Goal: Task Accomplishment & Management: Complete application form

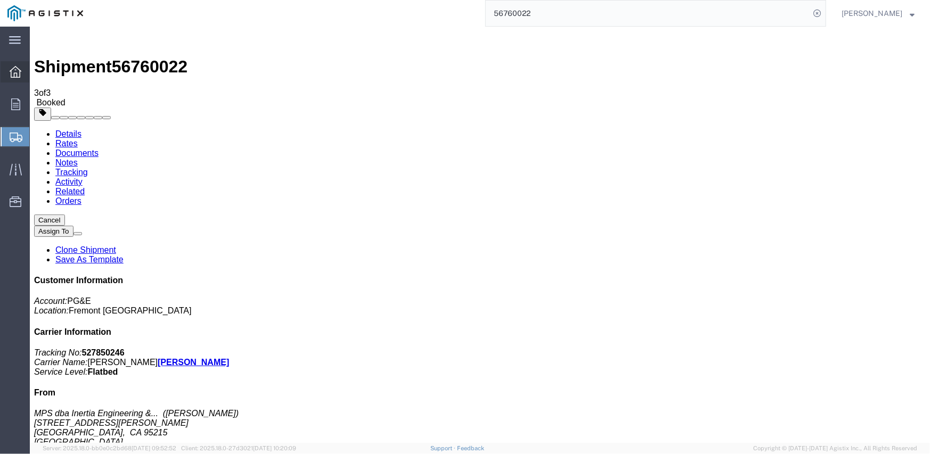
click at [14, 70] on icon at bounding box center [16, 72] width 12 height 12
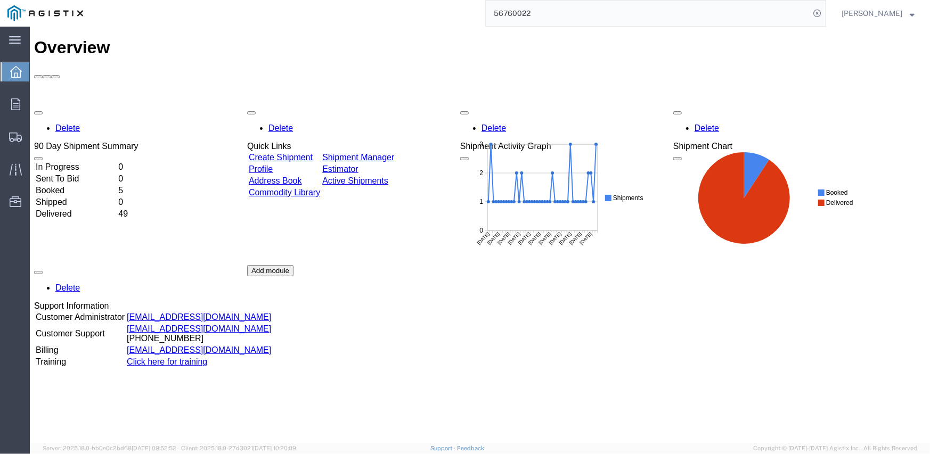
click at [294, 152] on link "Create Shipment" at bounding box center [280, 156] width 64 height 9
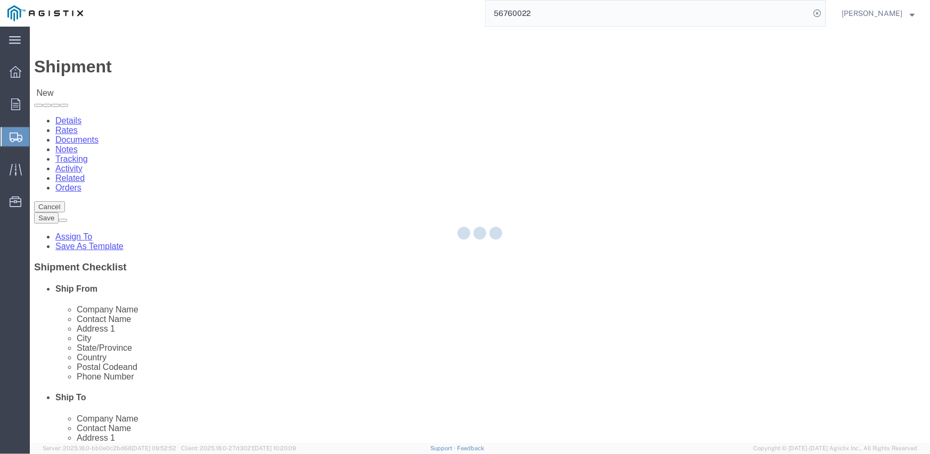
select select
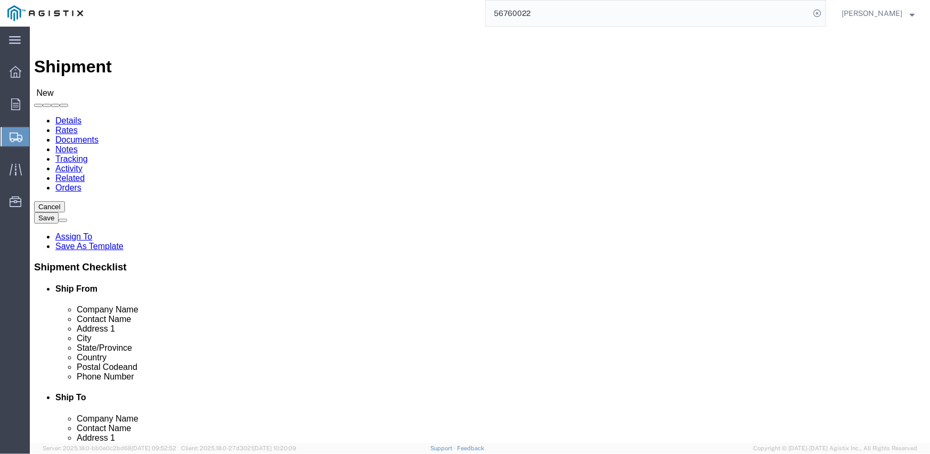
click select "Select Inertia Engineering & Machine Works Inc PG&E"
select select "9596"
click select "Select Inertia Engineering & Machine Works Inc PG&E"
select select "PURCHORD"
select select
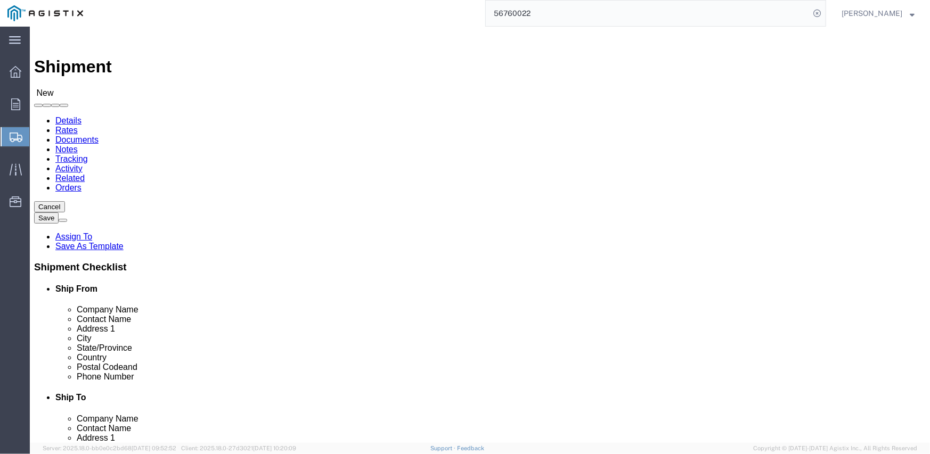
select select
click select "Select All Others [GEOGRAPHIC_DATA] [GEOGRAPHIC_DATA] [GEOGRAPHIC_DATA] [GEOGRA…"
select select "19996"
click select "Select All Others [GEOGRAPHIC_DATA] [GEOGRAPHIC_DATA] [GEOGRAPHIC_DATA] [GEOGRA…"
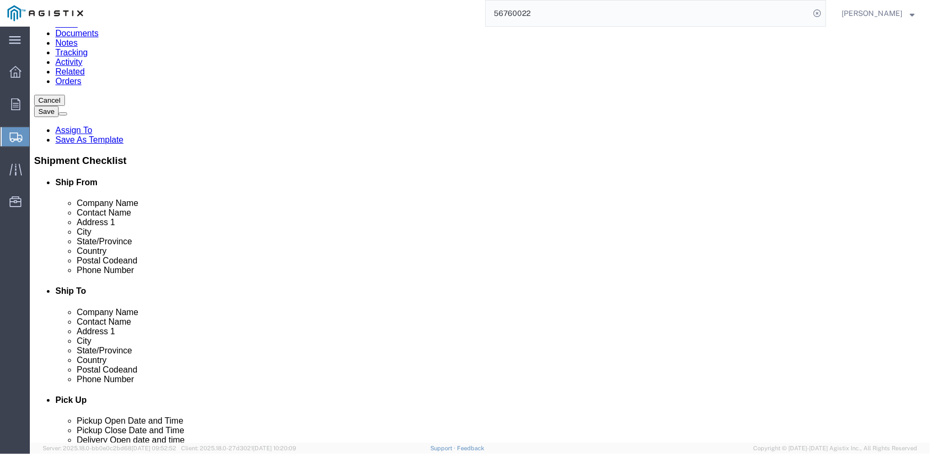
scroll to position [53, 0]
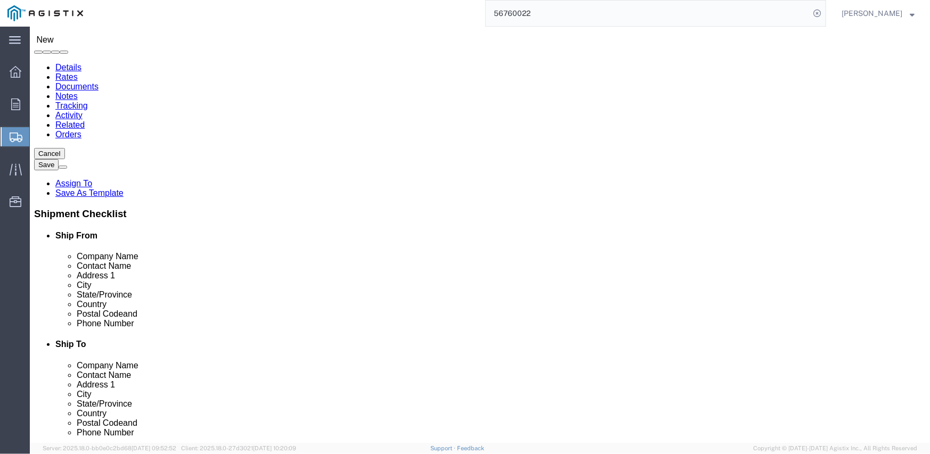
click span
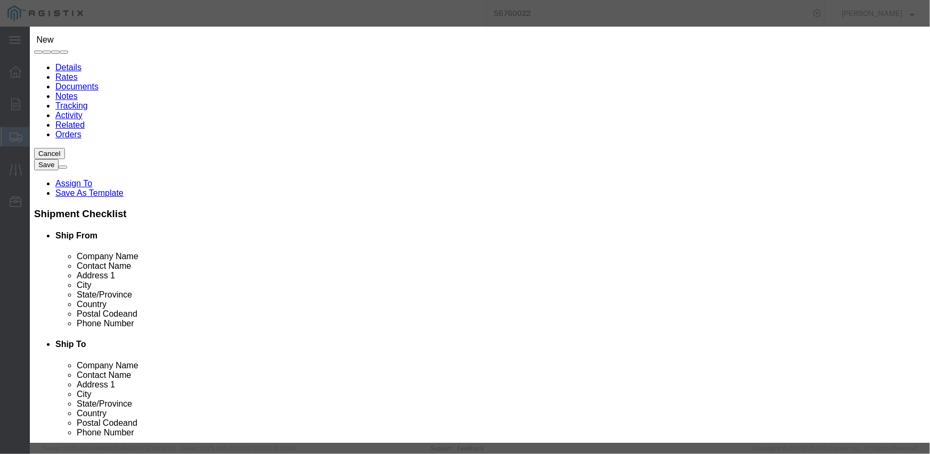
click button "Select"
select select
type input "MPS dba Inertia Engineering & Machine Works Inc"
type input "[PERSON_NAME]"
type input "[STREET_ADDRESS][PERSON_NAME]"
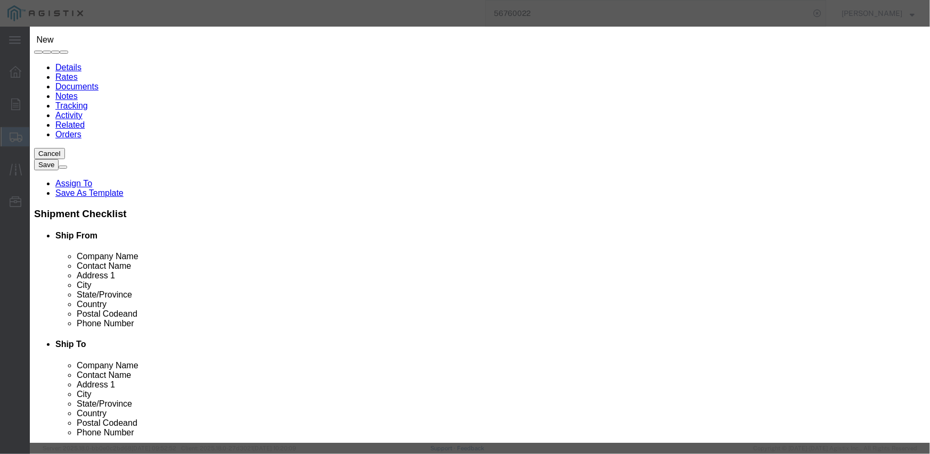
type input "Stockton"
type input "95215"
type input "[PHONE_NUMBER]"
select select "CA"
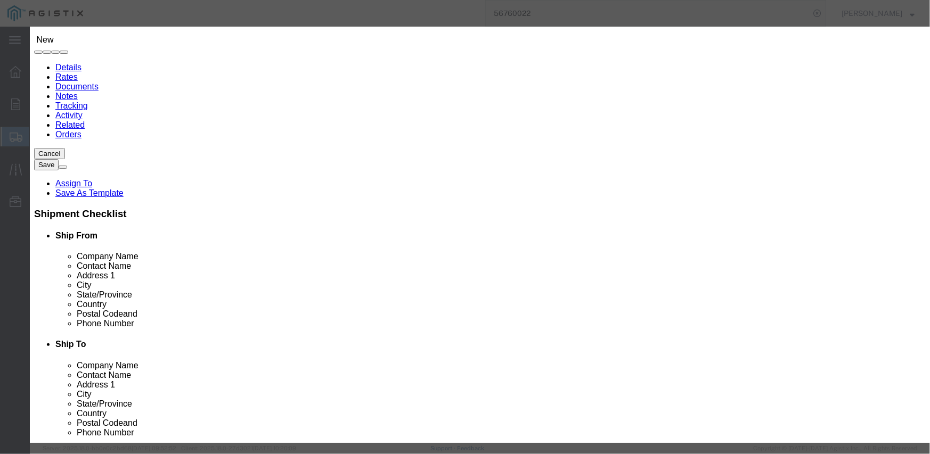
click button "Select"
select select
type input "Pacific Gas & Electric Company"
type input "Marysville Receiving"
type input "[STREET_ADDRESS]"
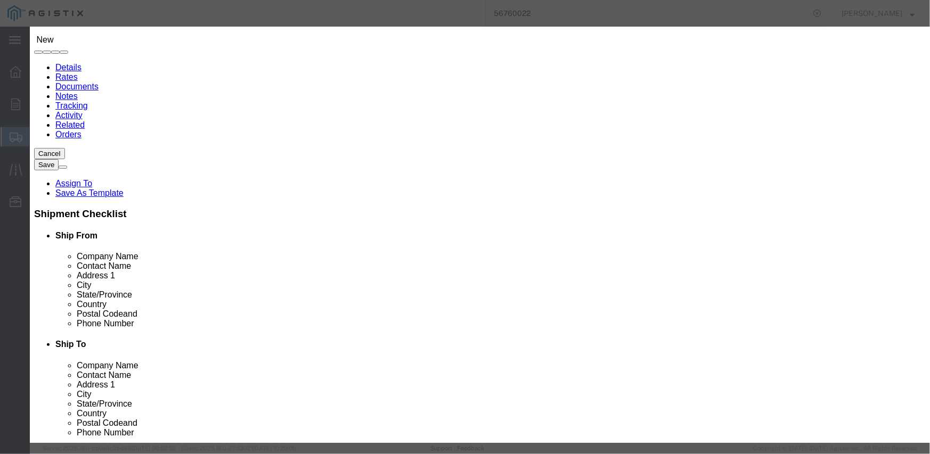
type input "MARYSVILLE RECEIVING"
type input "Wheatland"
type input "95692"
type input "[PHONE_NUMBER]"
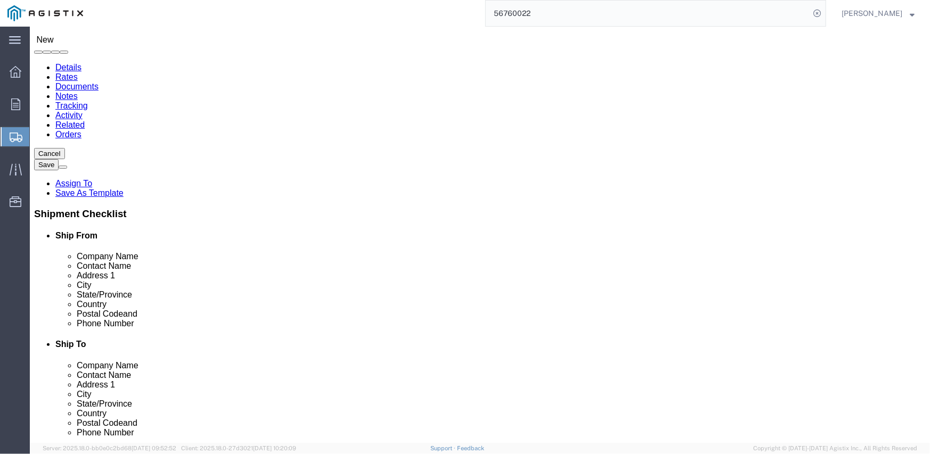
select select "CA"
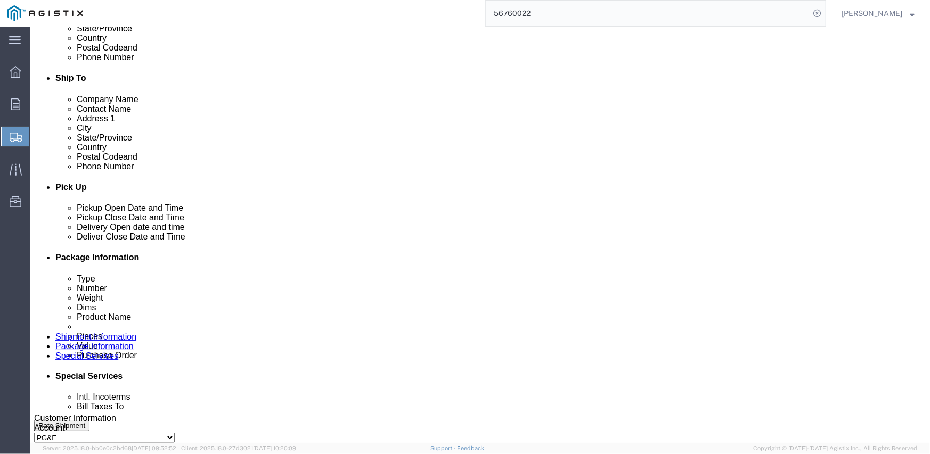
scroll to position [373, 0]
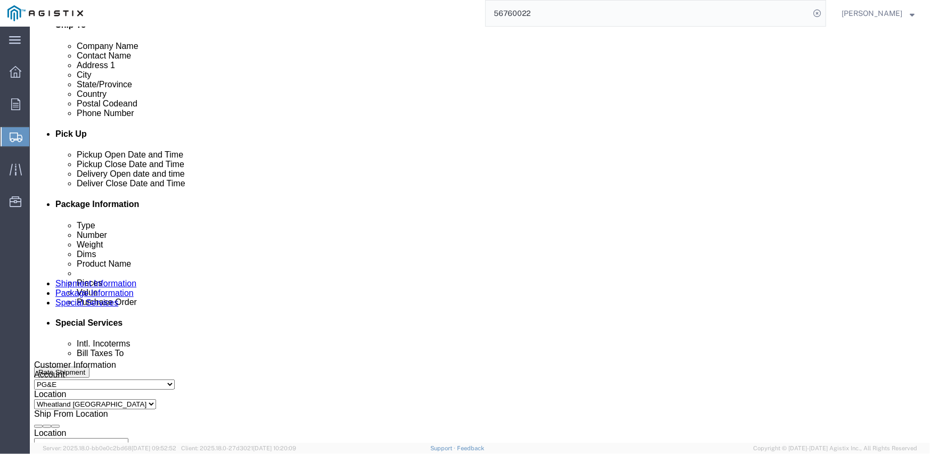
click div "[DATE] 1:00 PM"
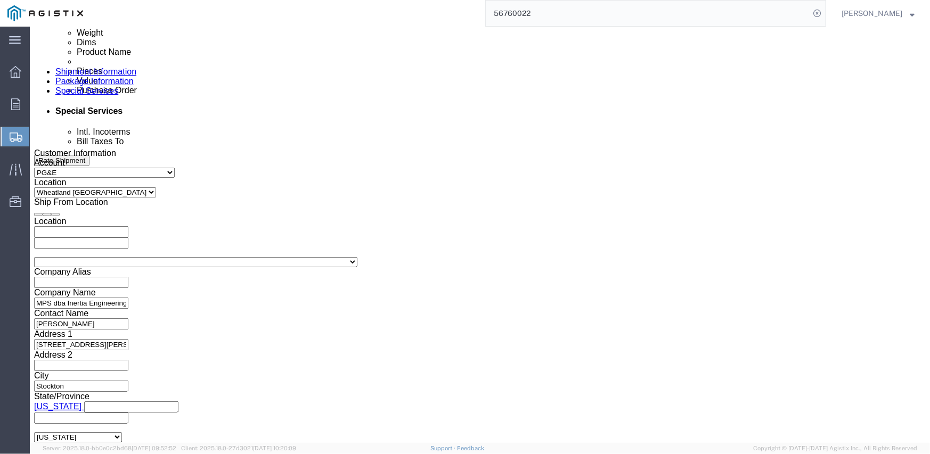
click input "1:00 PM"
type input "6:00 AM"
click button "Apply"
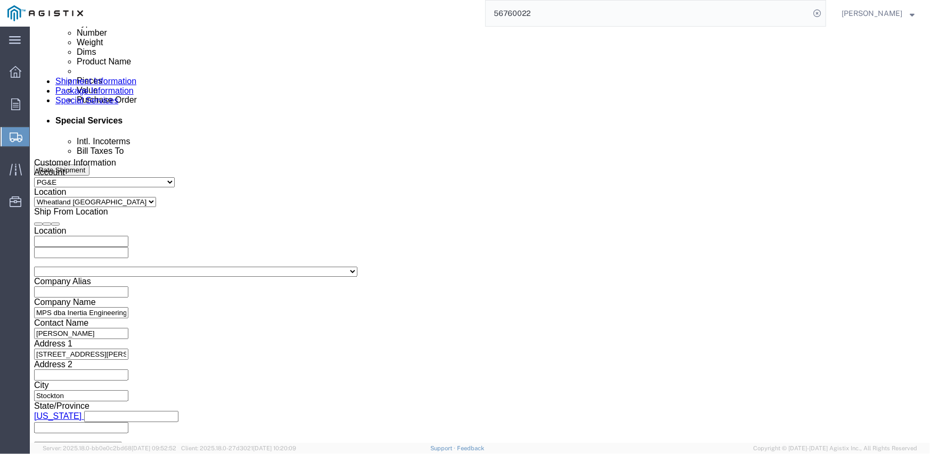
scroll to position [372, 0]
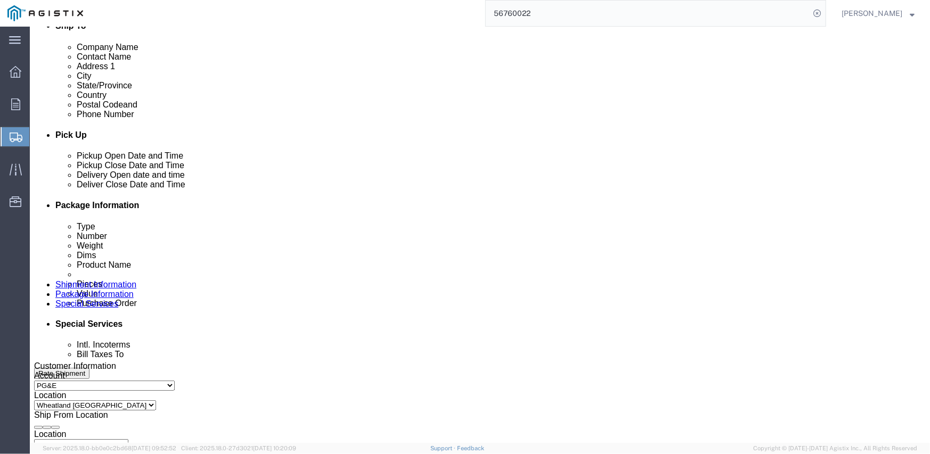
click div
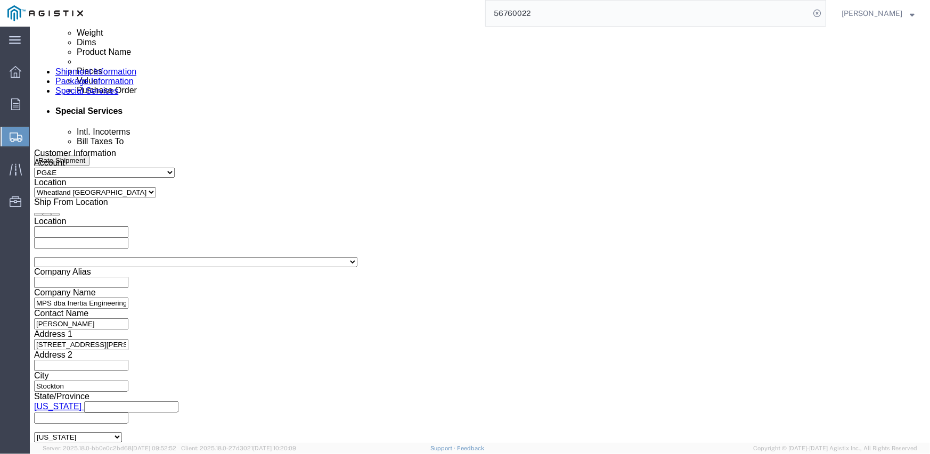
click input "8:00 AM"
click button "Apply"
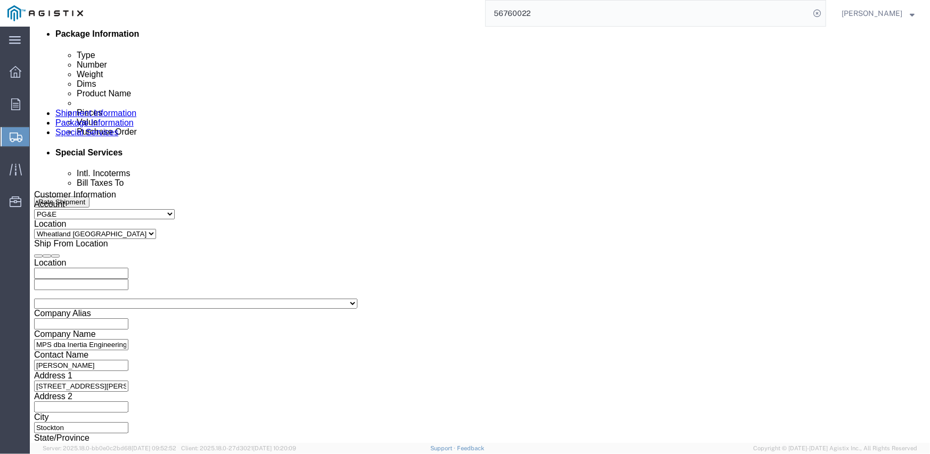
scroll to position [478, 0]
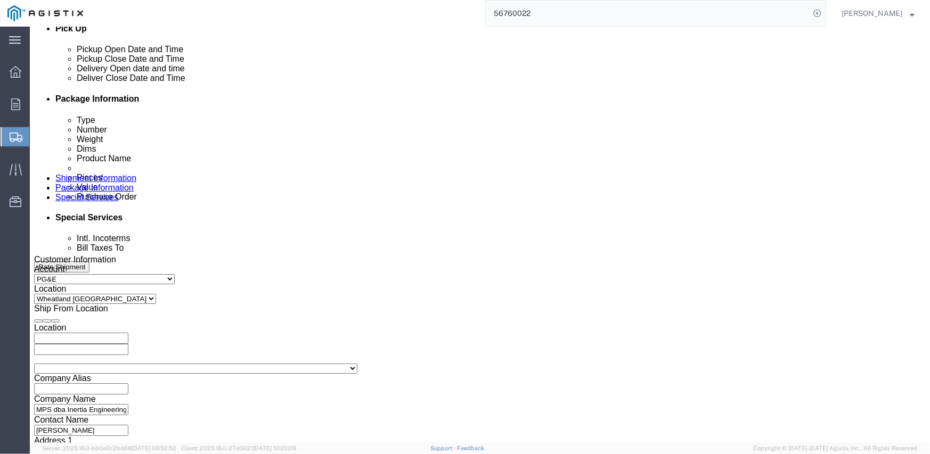
click div
type input "9:00 AM"
click input "9:00 AM"
type input "3:00 PM"
click button "Apply"
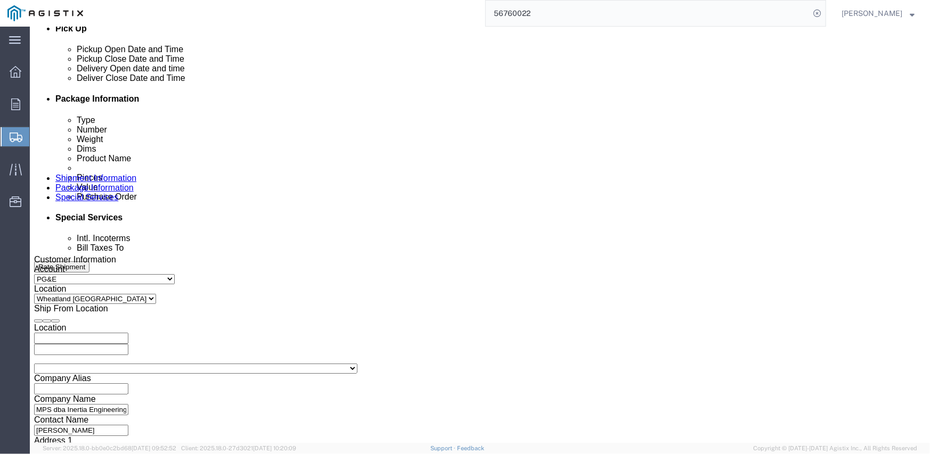
click input "text"
paste input "3501410194"
type input "3501410194"
select select "SALEORDR"
type input "294233"
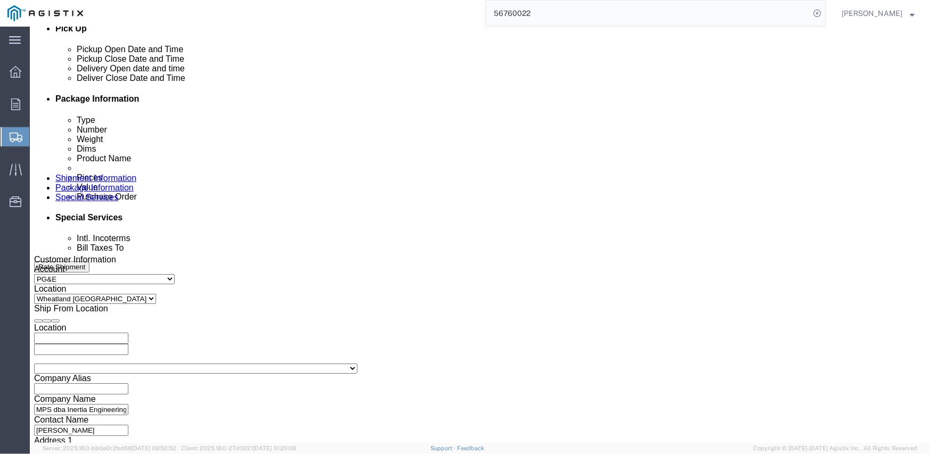
scroll to position [531, 0]
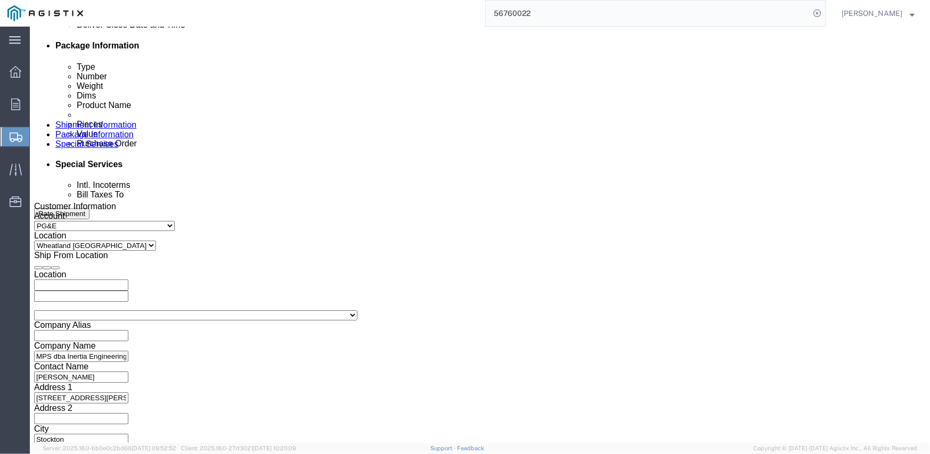
click select "Select Air Less than Truckload Multi-Leg Ocean Freight Rail Small Parcel Truckl…"
select select "TL"
click select "Select Air Less than Truckload Multi-Leg Ocean Freight Rail Small Parcel Truckl…"
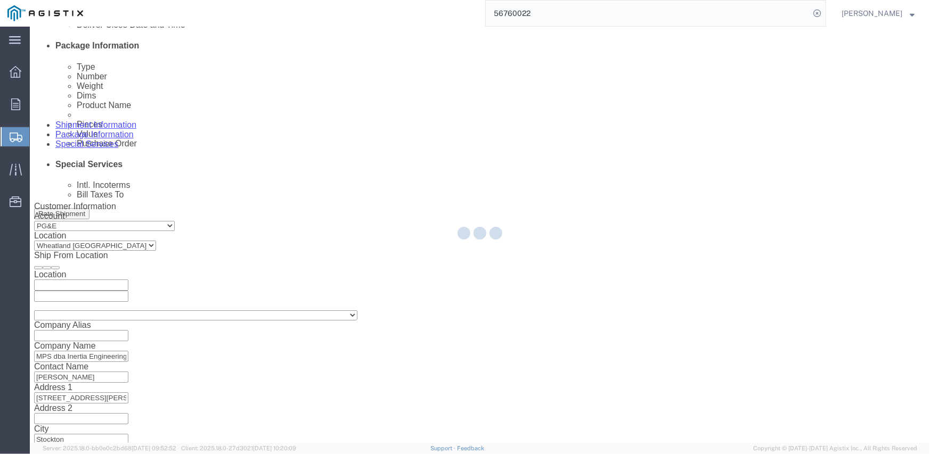
select select
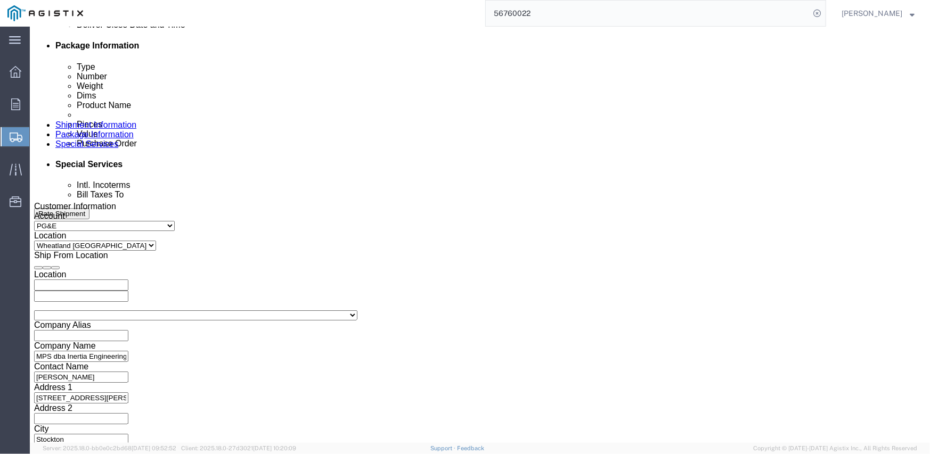
click select "Select 1-Ton (PSS) 10 Wheel 10 Yard Dump Truck 20 Yard Dump Truck Bobtail Botto…"
select select "FLBD"
click select "Select 1-Ton (PSS) 10 Wheel 10 Yard Dump Truck 20 Yard Dump Truck Bobtail Botto…"
click div "Vehicle Select 1-Ton (PSS) 10 Wheel 10 Yard Dump Truck 20 Yard Dump Truck Bobta…"
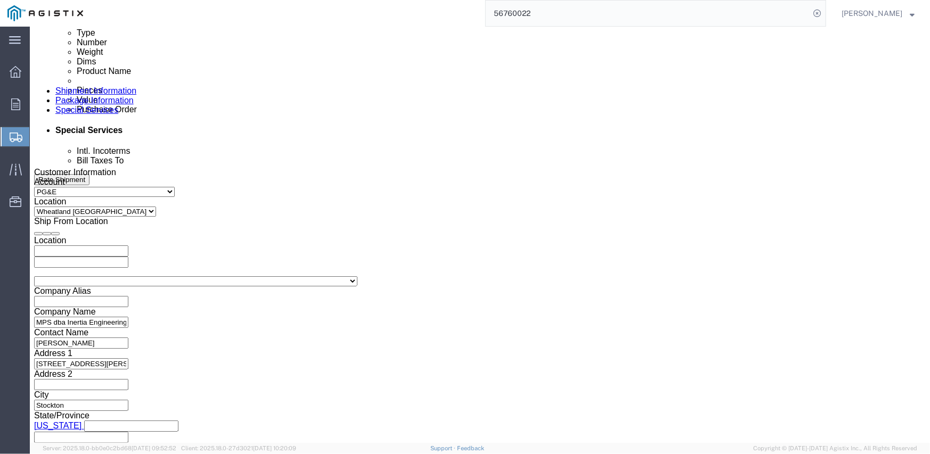
scroll to position [585, 0]
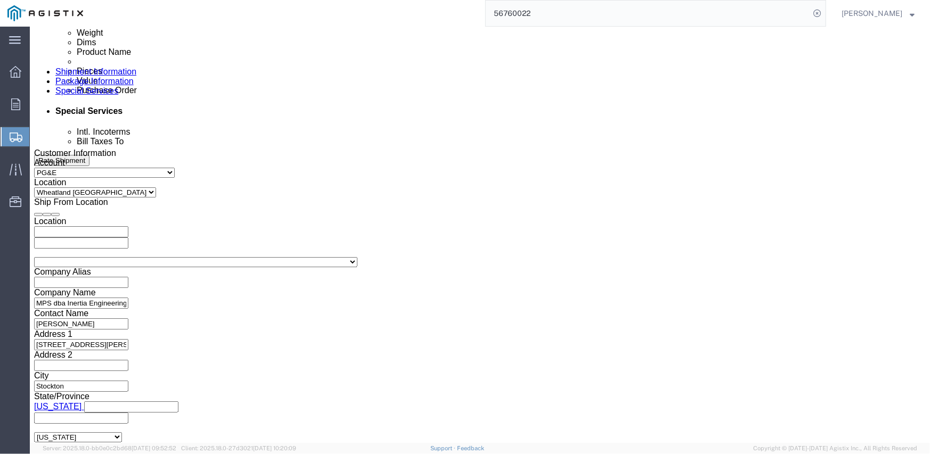
click button "Continue"
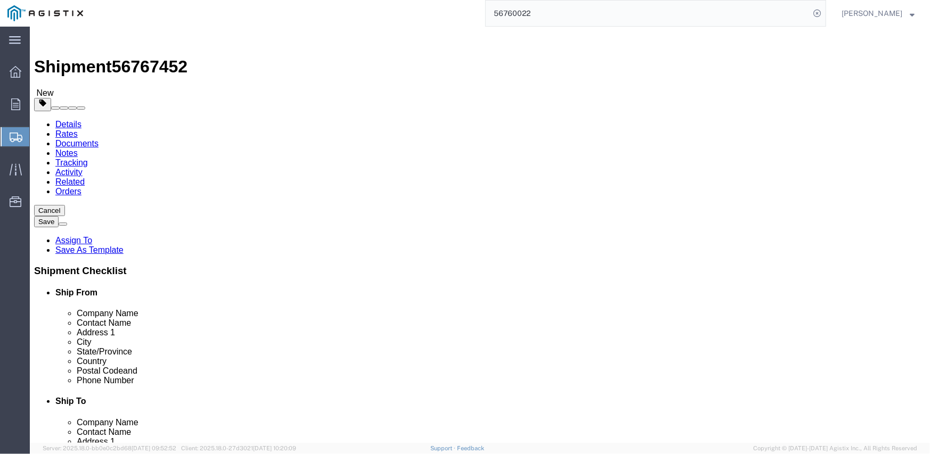
click select "Select Bulk Bundle(s) Cardboard Box(es) Carton(s) Crate(s) Drum(s) (Fiberboard)…"
select select "CRAT"
click select "Select Bulk Bundle(s) Cardboard Box(es) Carton(s) Crate(s) Drum(s) (Fiberboard)…"
click input "1"
type input "10"
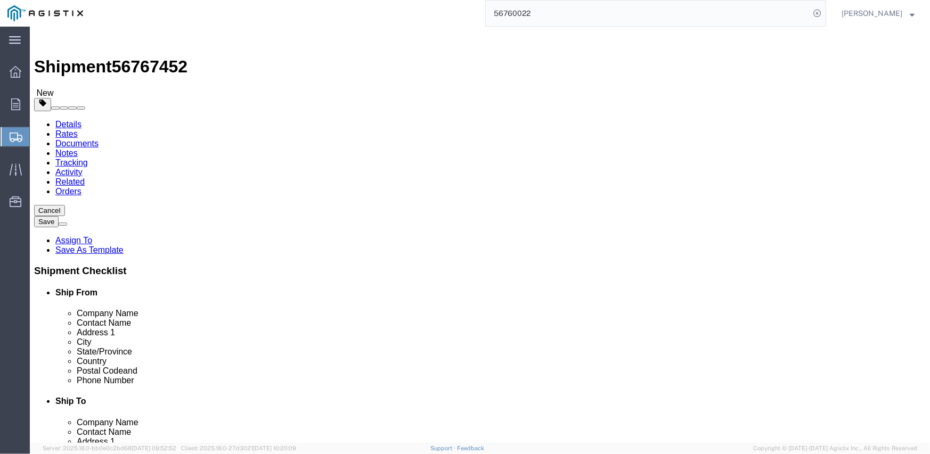
type input "74"
type input "43"
type input "59"
click input "0.00"
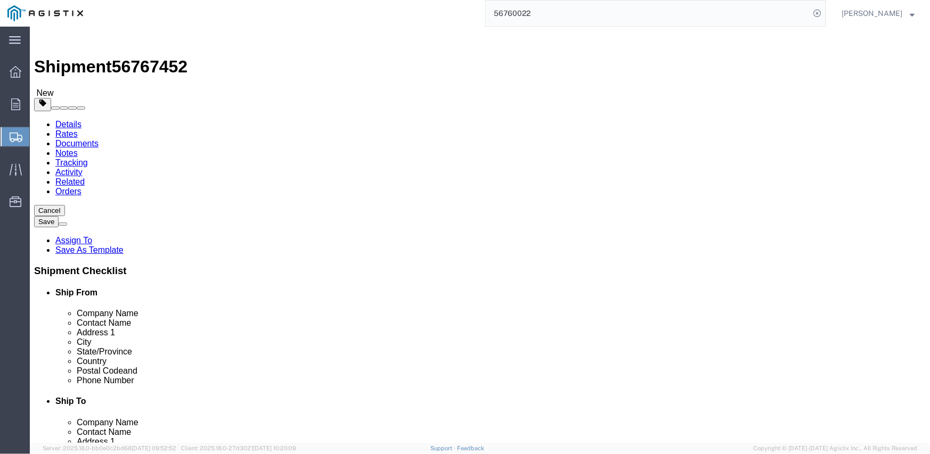
type input "4540"
click link "Add Content"
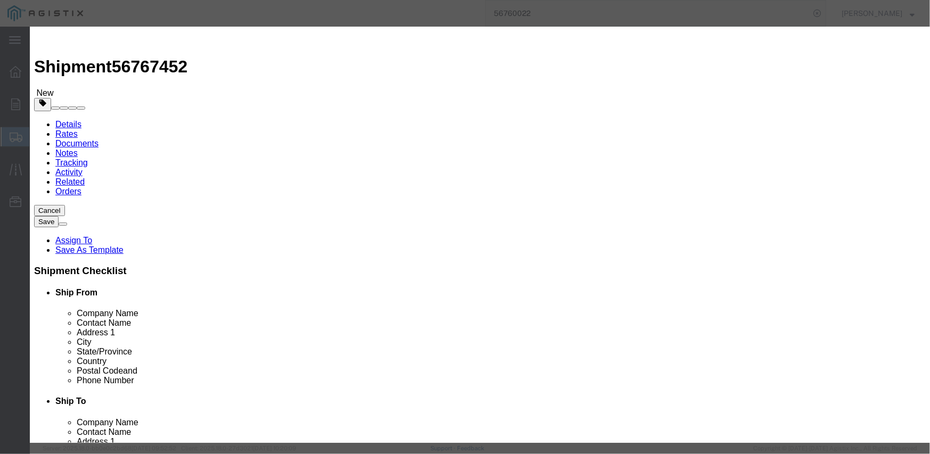
click input "text"
type input "m263191"
click td "Name: SWITCH REG BYPASS TYPE NBS 25 KV 600 AMP"
select select
select select "USD"
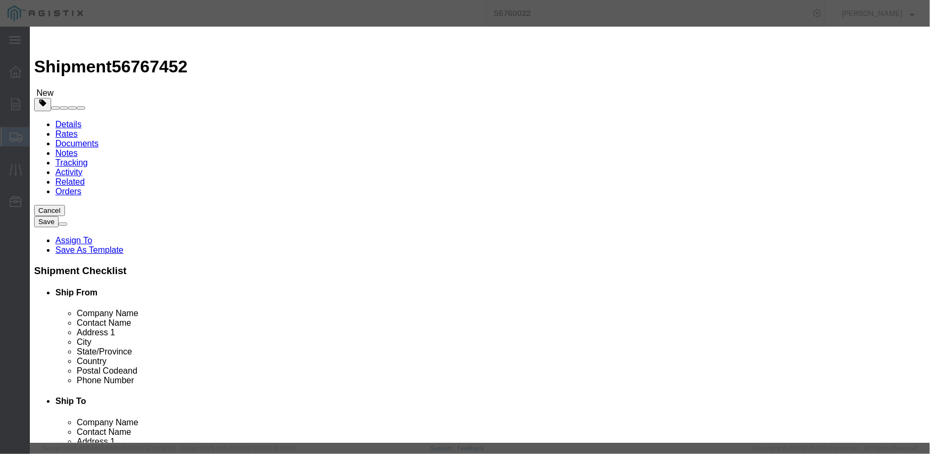
type input "SWITCH REG BYPASS TYPE NBS 25 KV 600 AMP"
type input "M263191"
type input "SWITCH REG BYPASS TYPE NBS 25 KV 600 AMP"
click input "text"
type input "10"
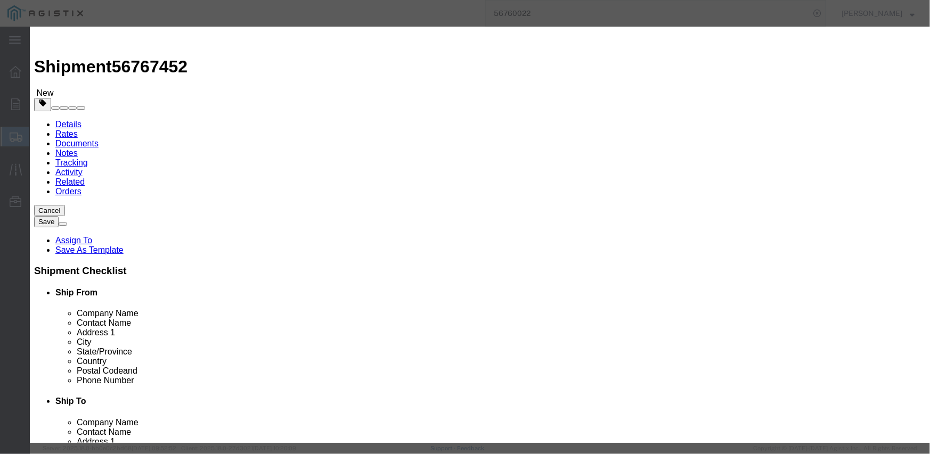
select select "EA"
paste input "39,388.80"
type input "39,388.80"
click textarea
paste textarea "NDL26SX1TT-P4"
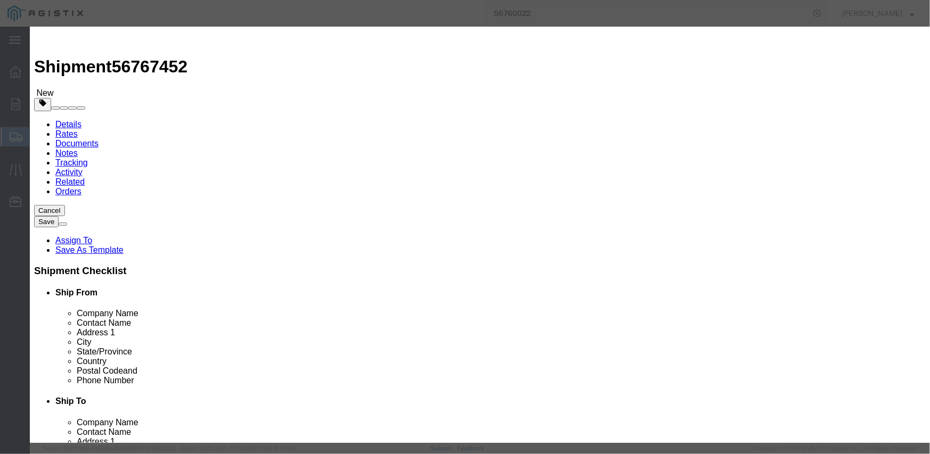
type textarea "NDL26SX1TT-P4"
click select "Select Account Type Activity ID Airline Appointment Number ASN Batch Number Bil…"
select select "PURCHORD"
click select "Select Account Type Activity ID Airline Appointment Number ASN Batch Number Bil…"
paste input "3501410194"
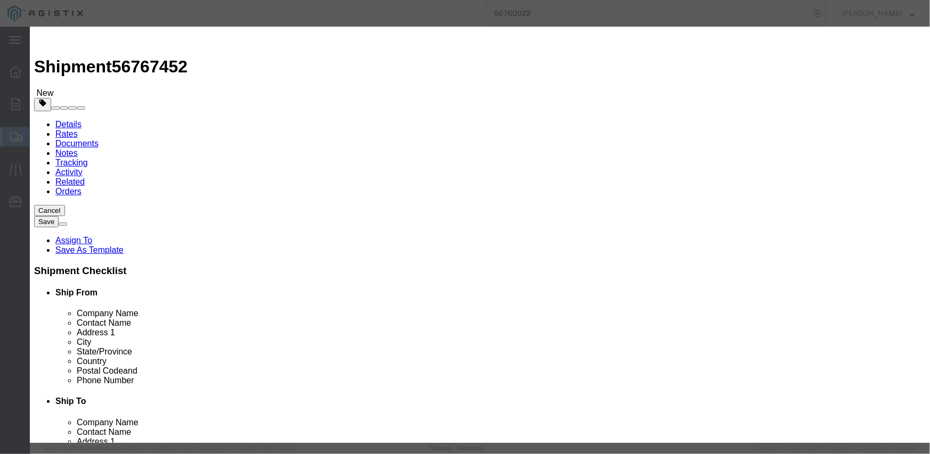
type input "3501410194"
click select "Select Account Type Activity ID Airline Appointment Number ASN Batch Number Bil…"
select select "SALEORDR"
click select "Select Account Type Activity ID Airline Appointment Number ASN Batch Number Bil…"
type input "294233"
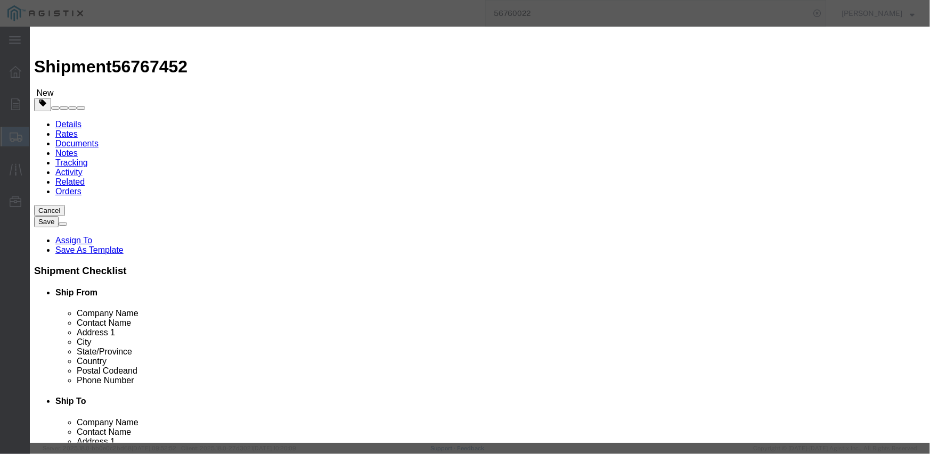
click button "Save & Close"
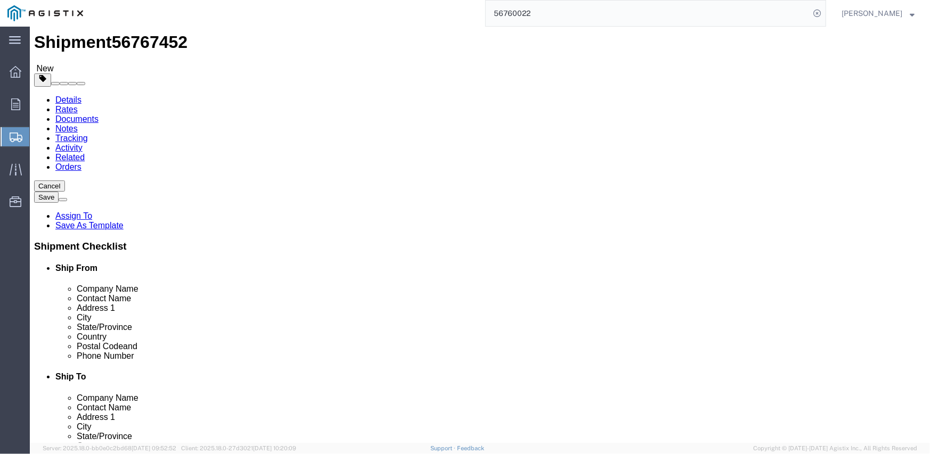
scroll to position [48, 0]
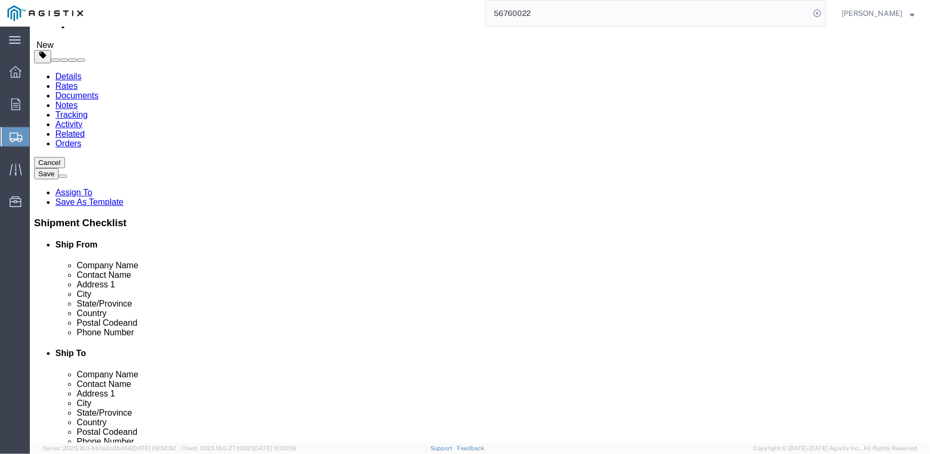
click button "Previous"
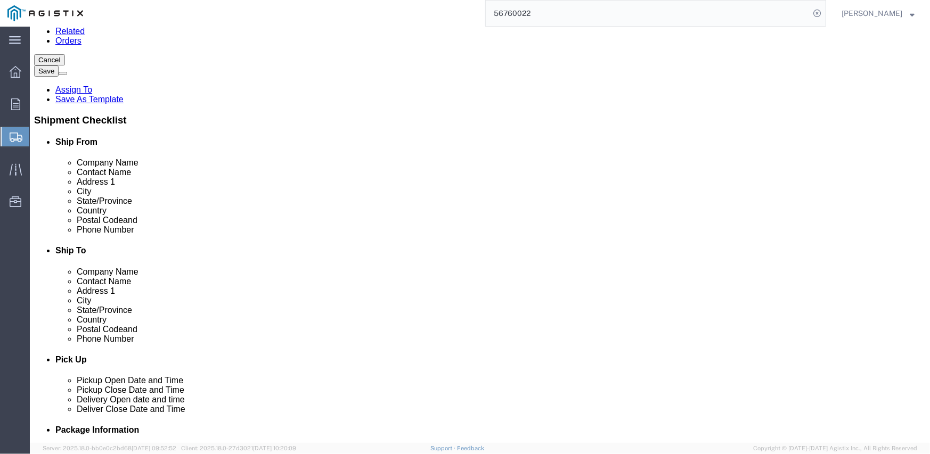
scroll to position [154, 0]
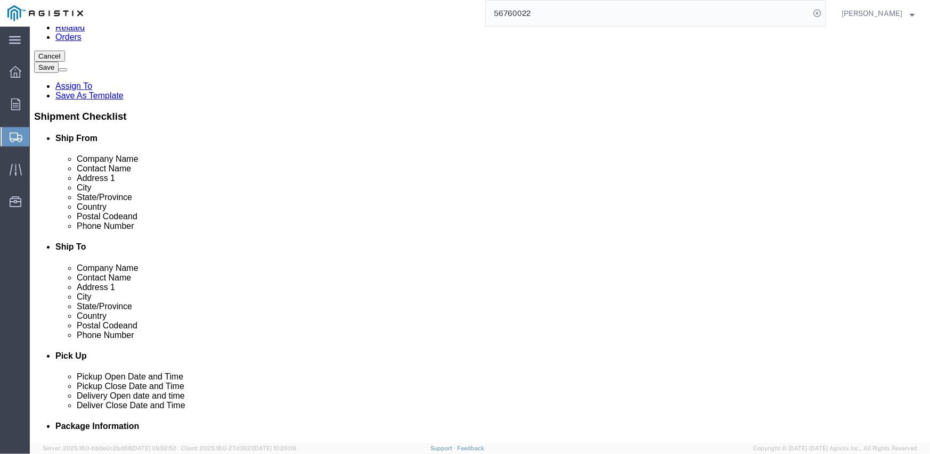
click link "ADDITIONAL INFORMATION"
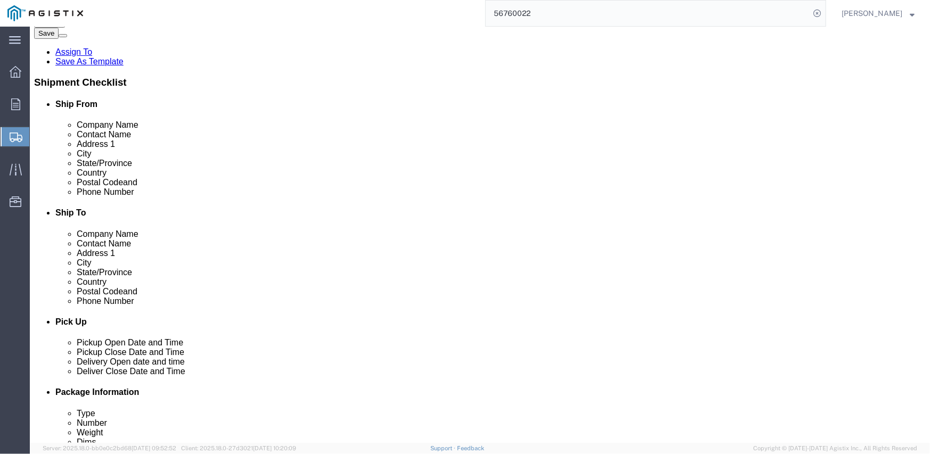
scroll to position [208, 0]
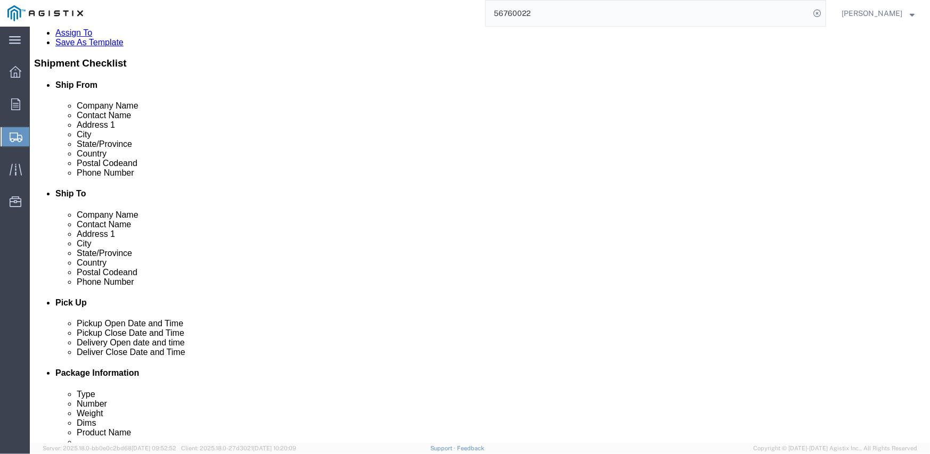
click label
click input "checkbox"
checkbox input "true"
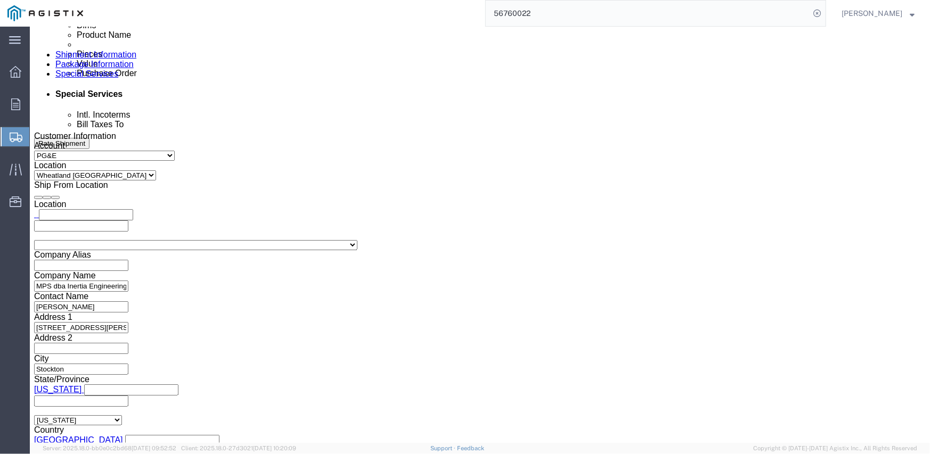
scroll to position [675, 0]
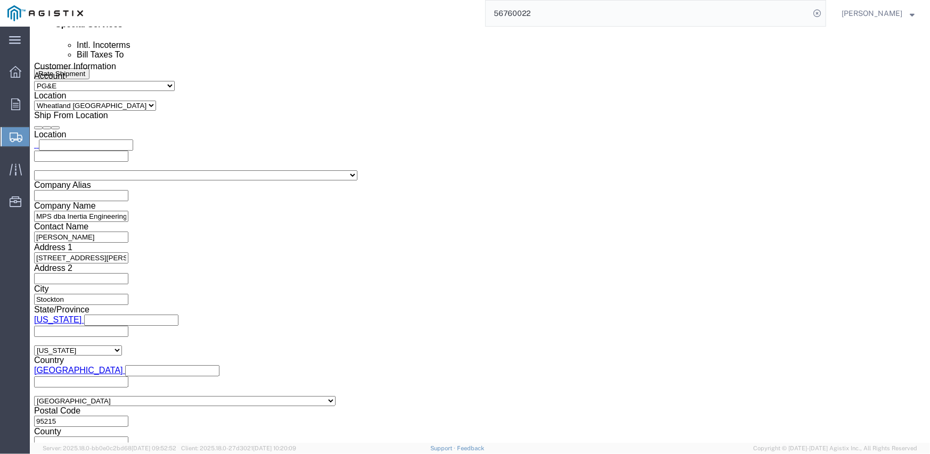
click button "Continue"
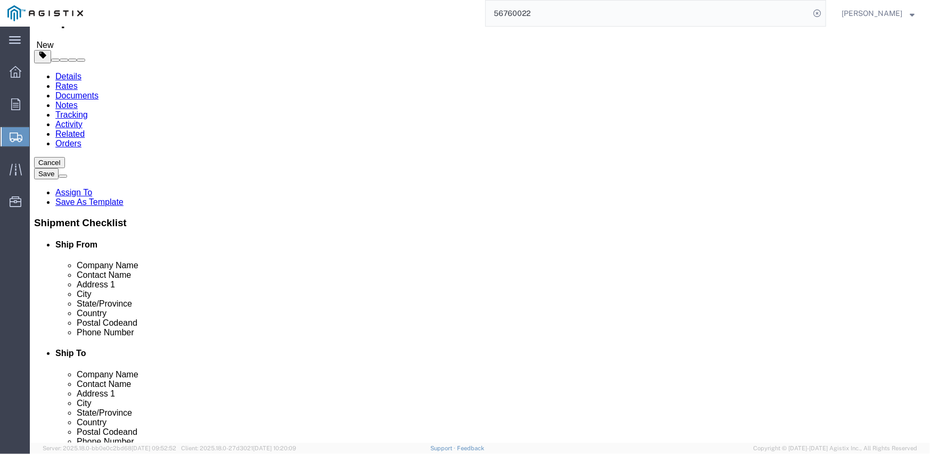
click button "Continue"
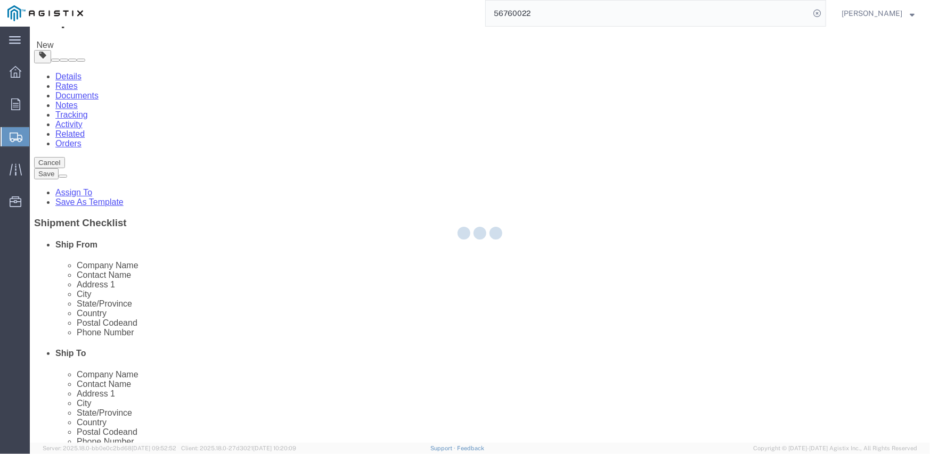
select select
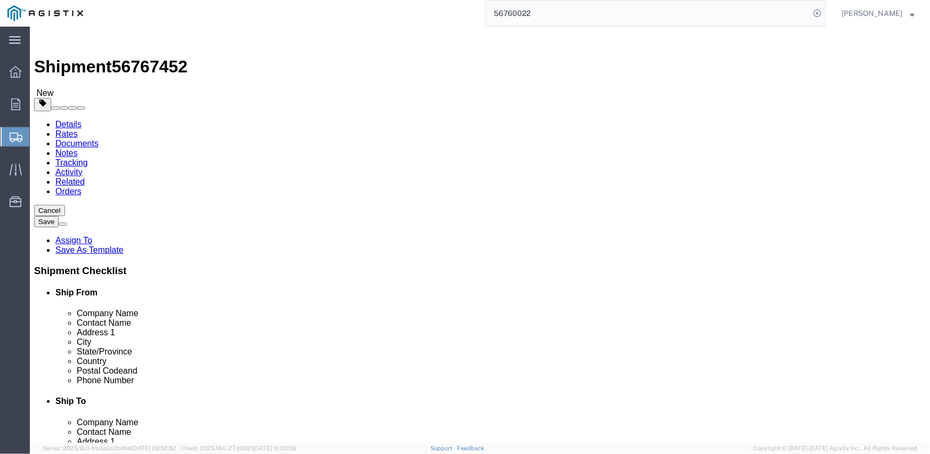
click button "Rate Shipment"
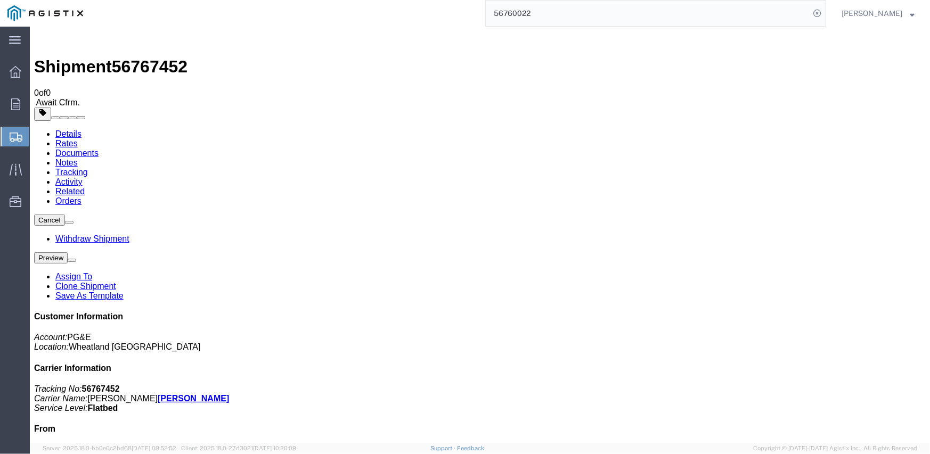
click at [60, 129] on link "Details" at bounding box center [68, 133] width 26 height 9
click at [20, 73] on icon at bounding box center [16, 72] width 12 height 12
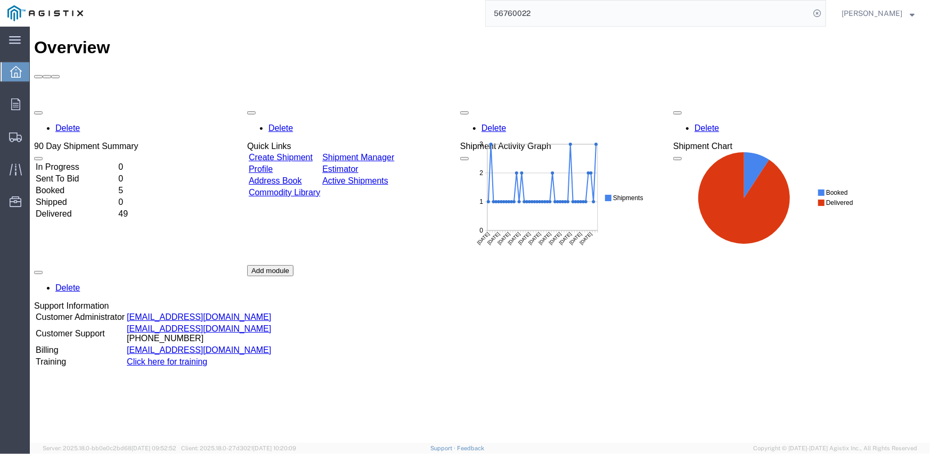
click at [309, 163] on td "Profile" at bounding box center [284, 168] width 72 height 11
click at [309, 152] on link "Create Shipment" at bounding box center [280, 156] width 64 height 9
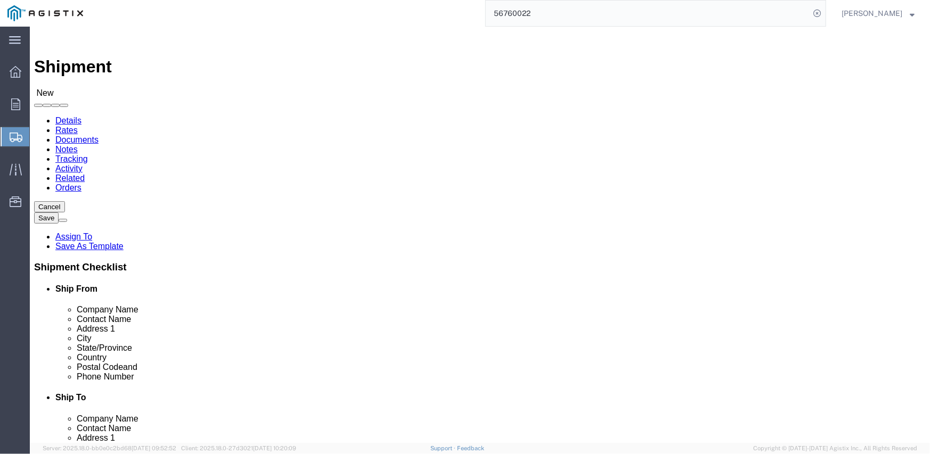
click select "Select Inertia Engineering & Machine Works Inc PG&E"
select select "9596"
click select "Select Inertia Engineering & Machine Works Inc PG&E"
select select "PURCHORD"
select select
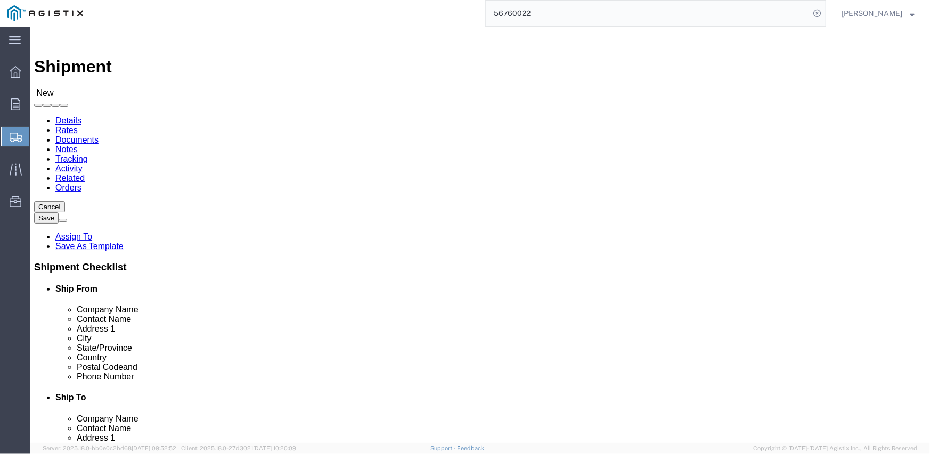
select select
select select "19996"
click select "Select All Others [GEOGRAPHIC_DATA] [GEOGRAPHIC_DATA] [GEOGRAPHIC_DATA] [GEOGRA…"
click span
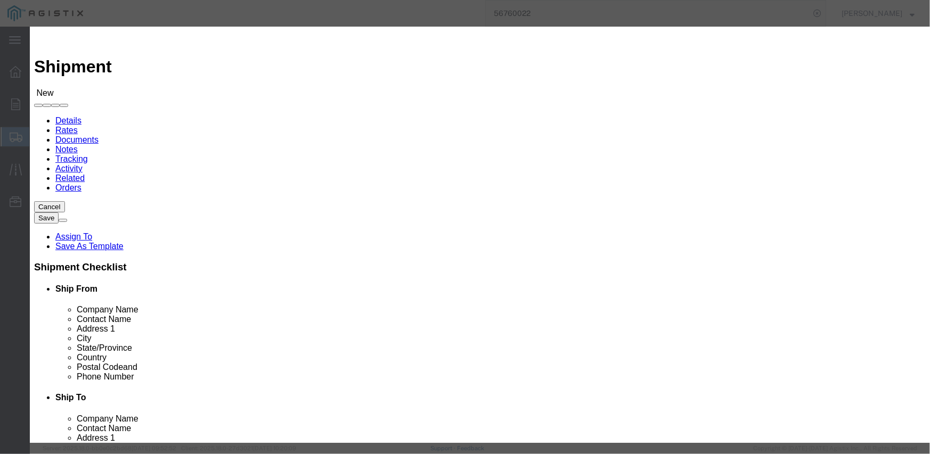
scroll to position [53, 0]
click button "Select"
select select
type input "MPS dba Inertia Engineering & Machine Works Inc"
type input "[PERSON_NAME]"
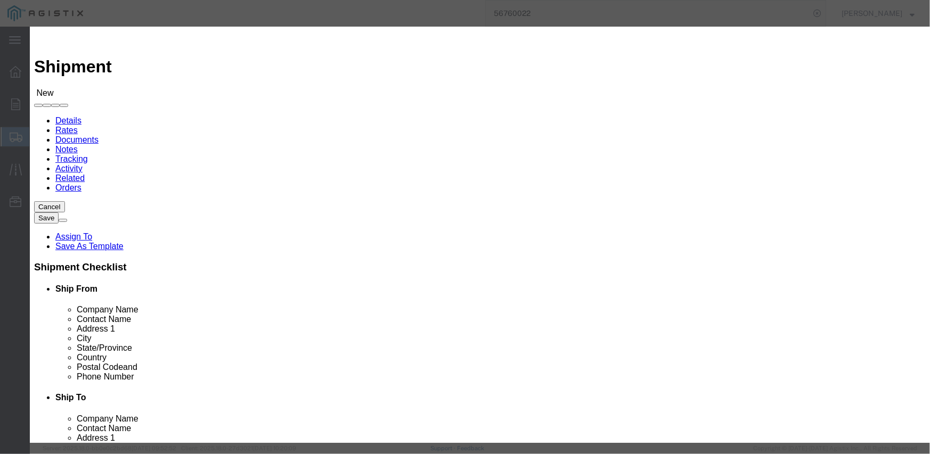
type input "[STREET_ADDRESS][PERSON_NAME]"
type input "Stockton"
type input "95215"
type input "[PHONE_NUMBER]"
select select "CA"
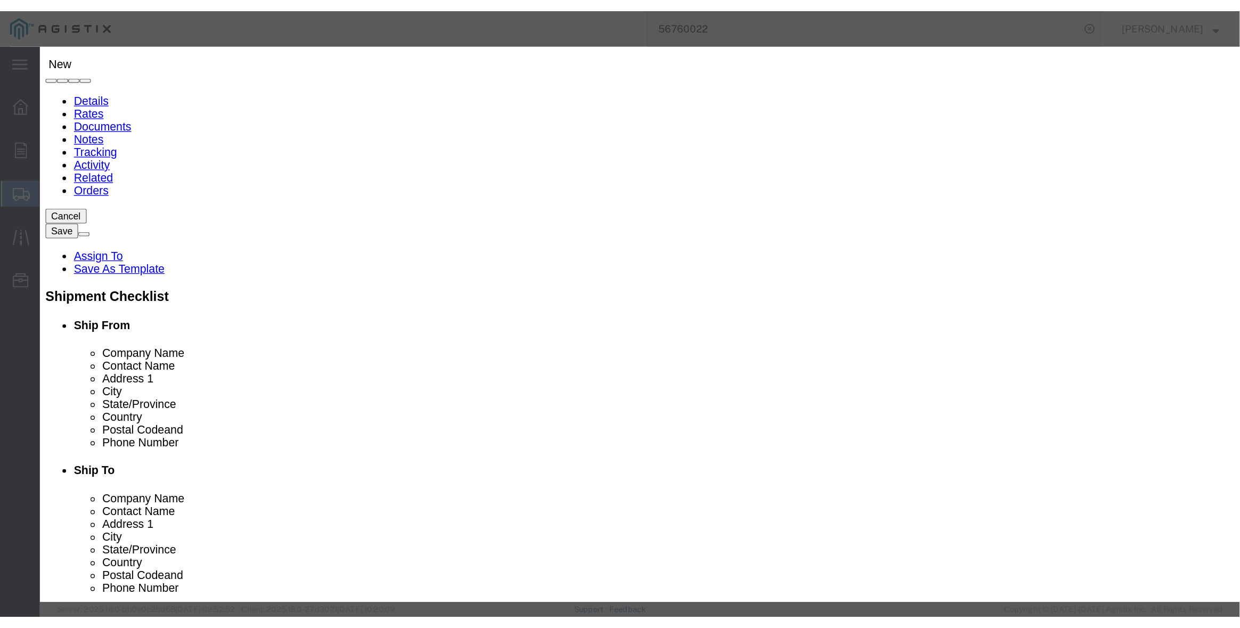
scroll to position [266, 0]
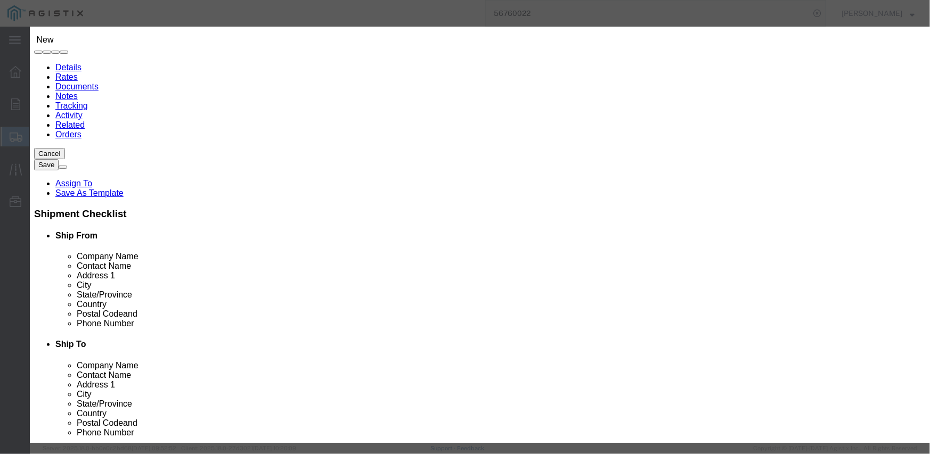
click button "Select"
select select
type input "Pacific Gas & Electric Company"
type input "Marysville Receiving"
type input "[STREET_ADDRESS]"
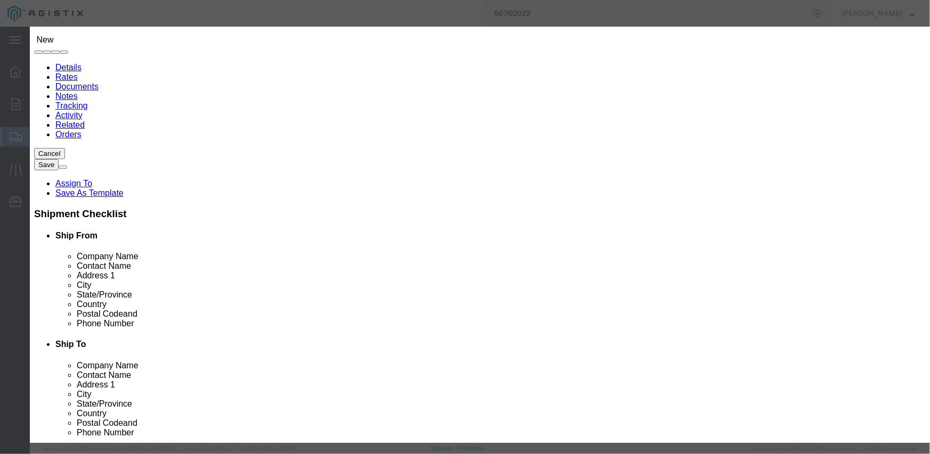
type input "MARYSVILLE RECEIVING"
type input "Wheatland"
type input "95692"
type input "[PHONE_NUMBER]"
select select "CA"
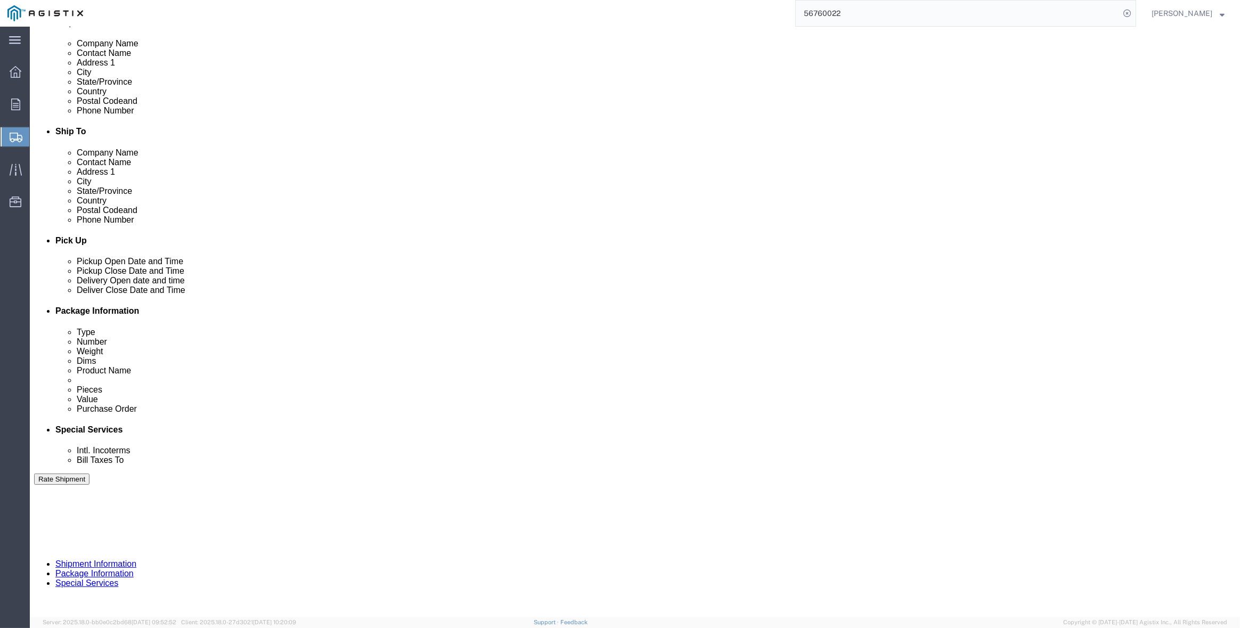
click div "[DATE] 1:00 PM"
click input "1:00 PM"
click input "12:00 PM"
type input "7:00 AM"
click button "Apply"
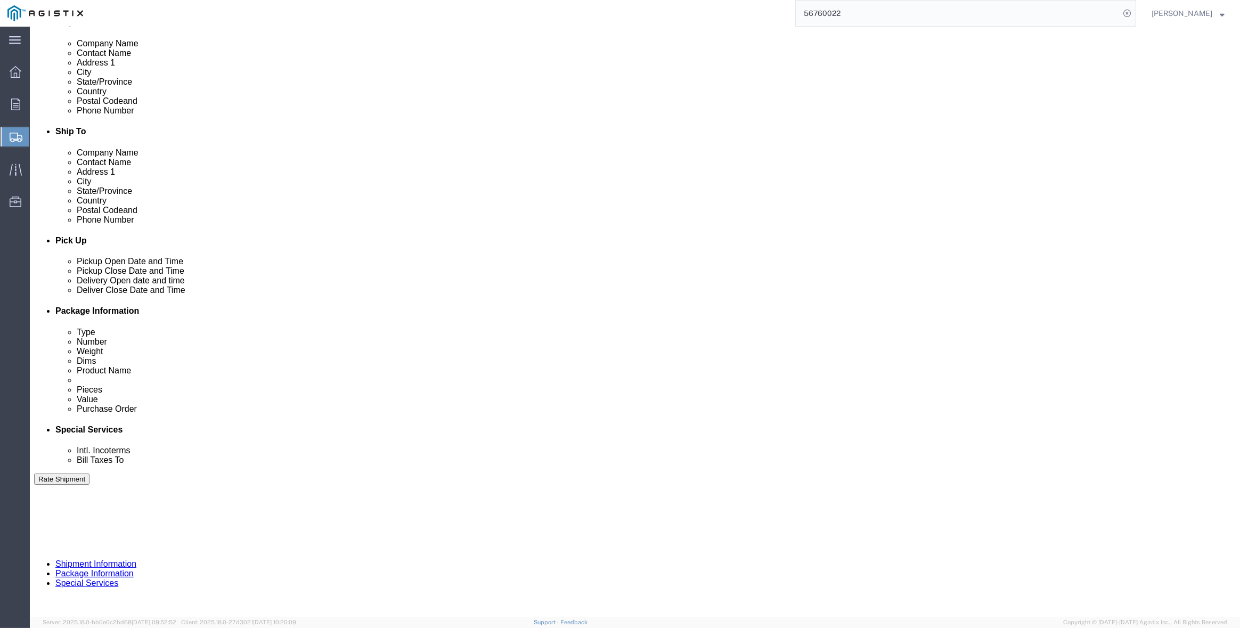
click div "[DATE] 8:00 AM"
type input "2:00 PM"
click button "Apply"
click div
click input "3:00 PM"
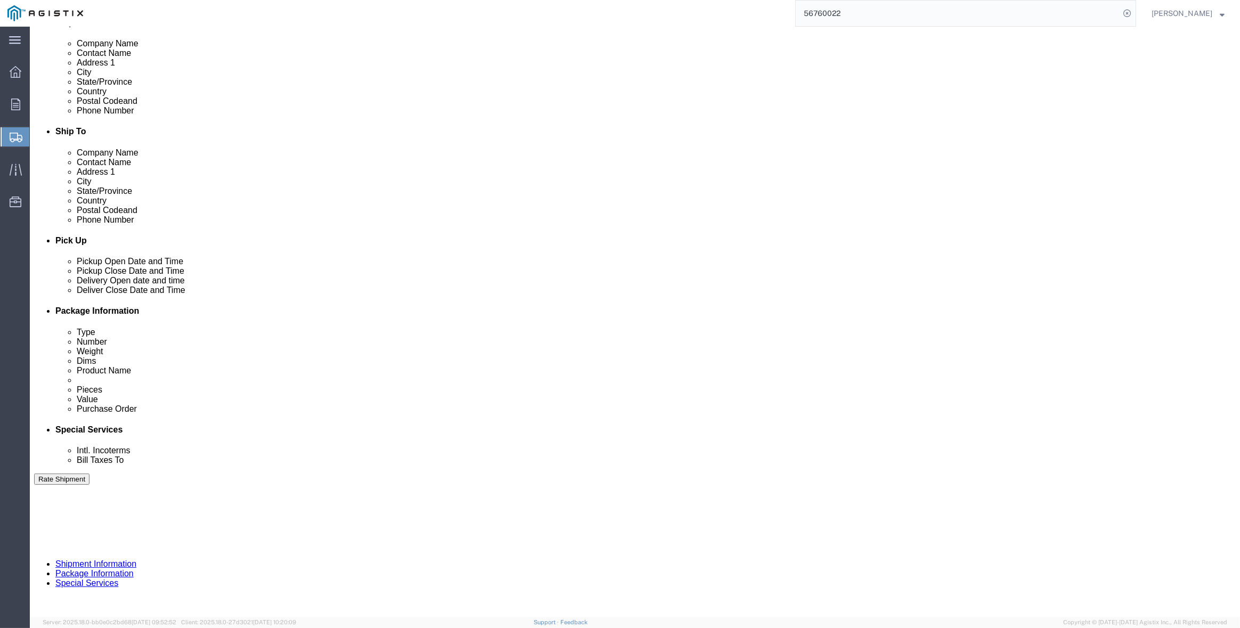
type input "8:00 AM"
click button "Apply"
click div
type input "3:00 PM"
click button "Apply"
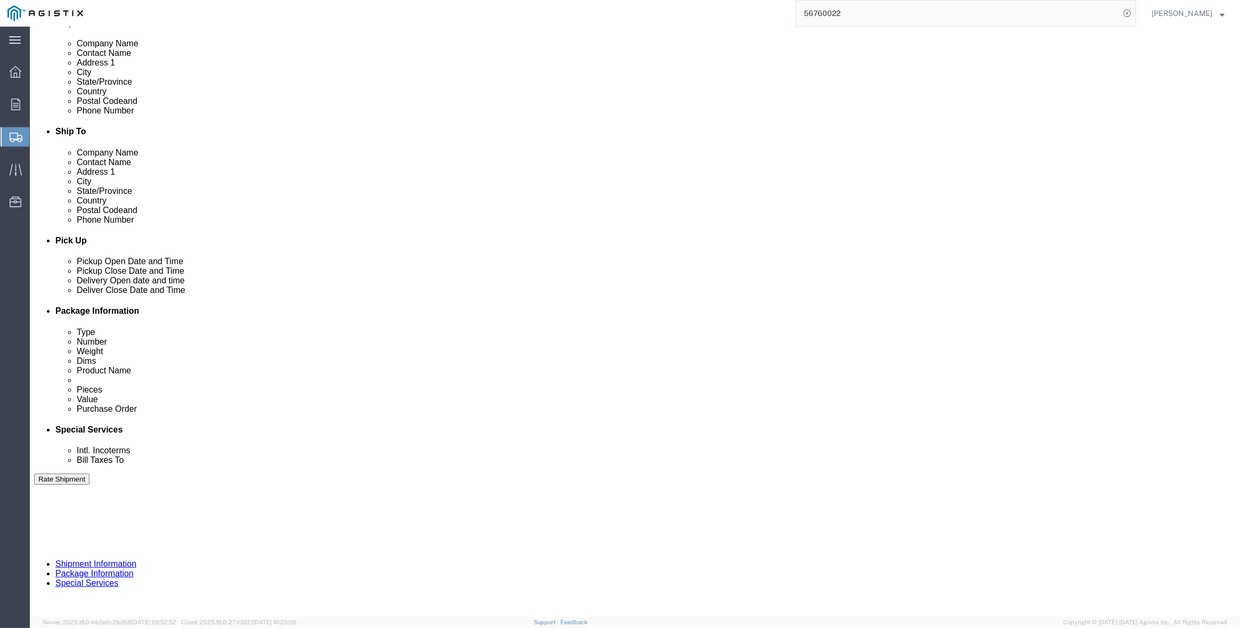
click input "text"
type input "3501410791"
select select "SALEORDR"
type input "294630"
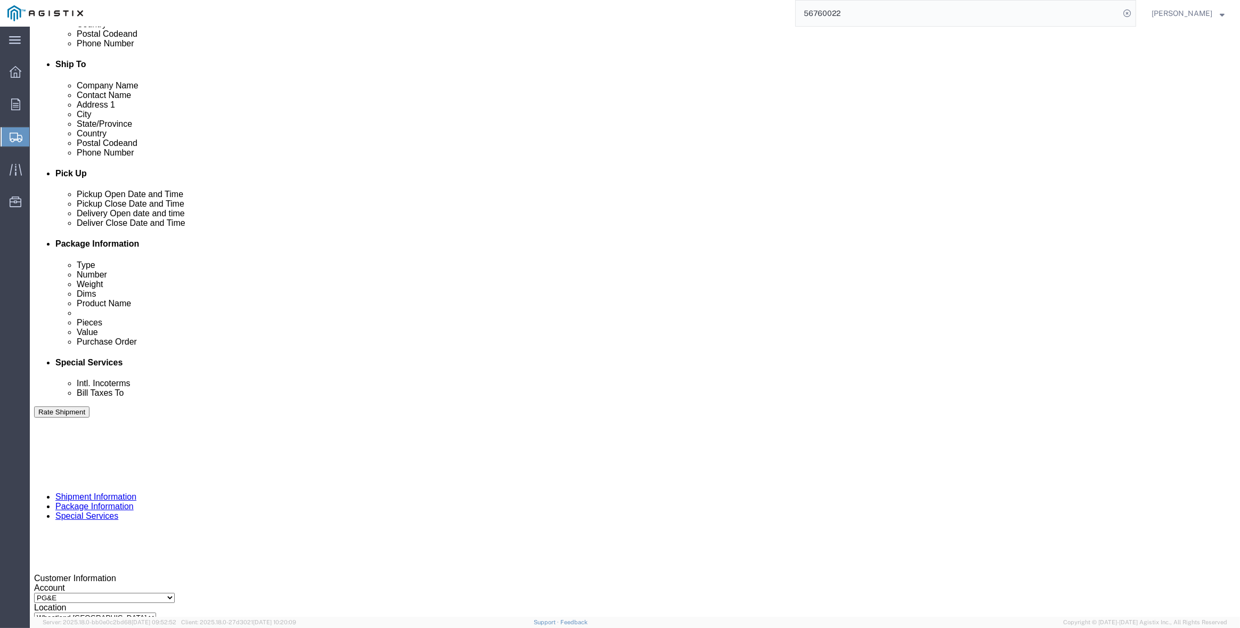
scroll to position [373, 0]
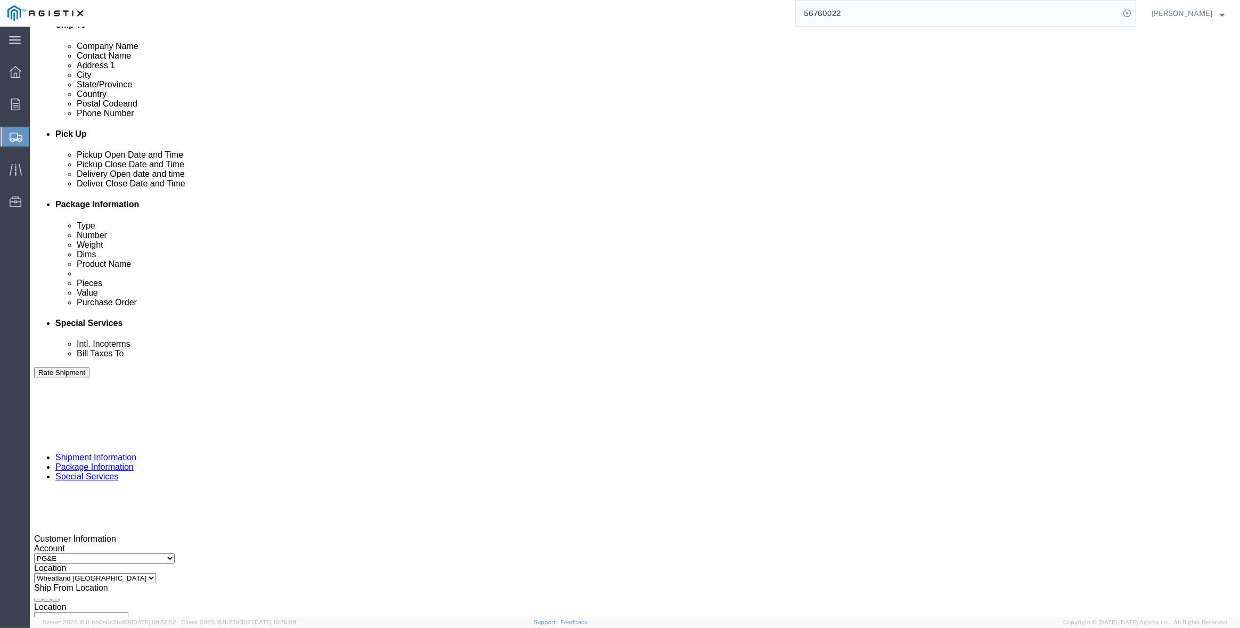
click select "Select Air Less than Truckload Multi-Leg Ocean Freight Rail Small Parcel Truckl…"
select select "TL"
click select "Select Air Less than Truckload Multi-Leg Ocean Freight Rail Small Parcel Truckl…"
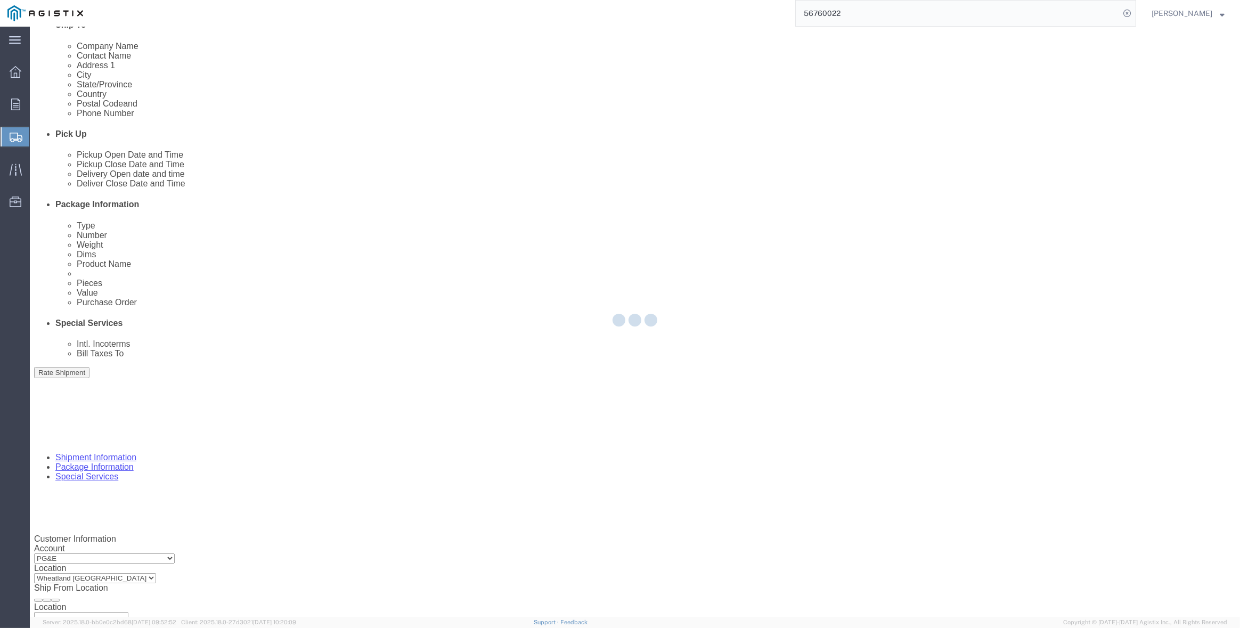
select select
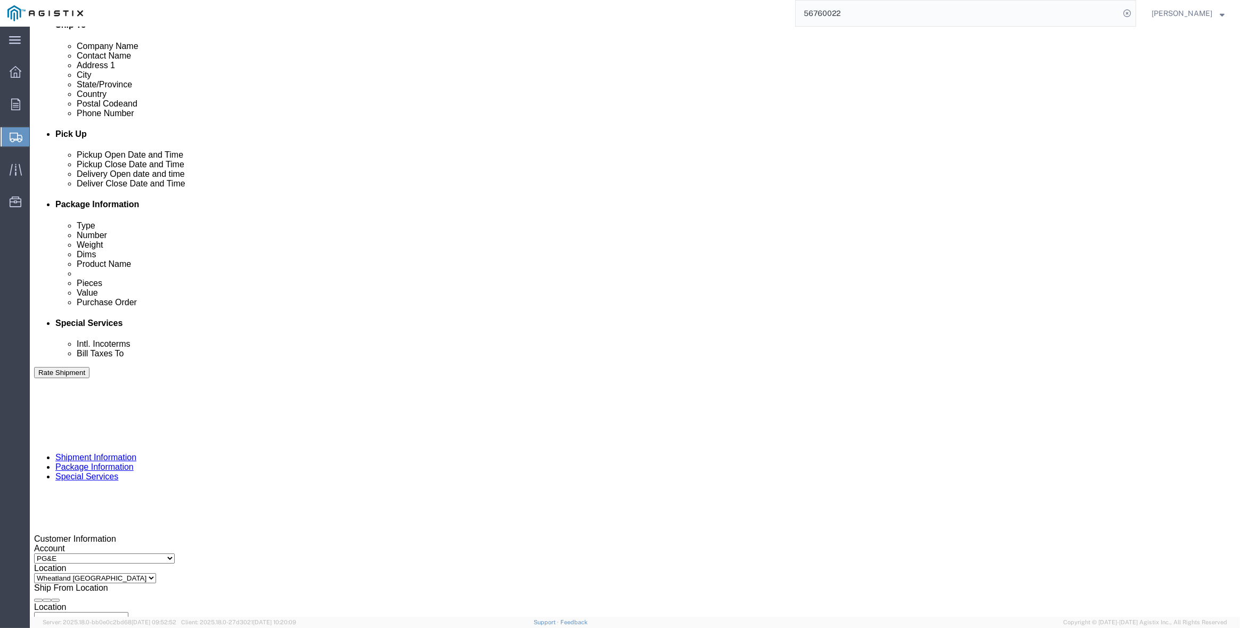
click select "Select 1-Ton (PSS) 10 Wheel 10 Yard Dump Truck 20 Yard Dump Truck Bobtail Botto…"
select select "FLBD"
click select "Select 1-Ton (PSS) 10 Wheel 10 Yard Dump Truck 20 Yard Dump Truck Bobtail Botto…"
click select "Select 35 Feet 20 Feet 28 Feet 53 Feet 40 Feet 48 Feet"
select select "53FT"
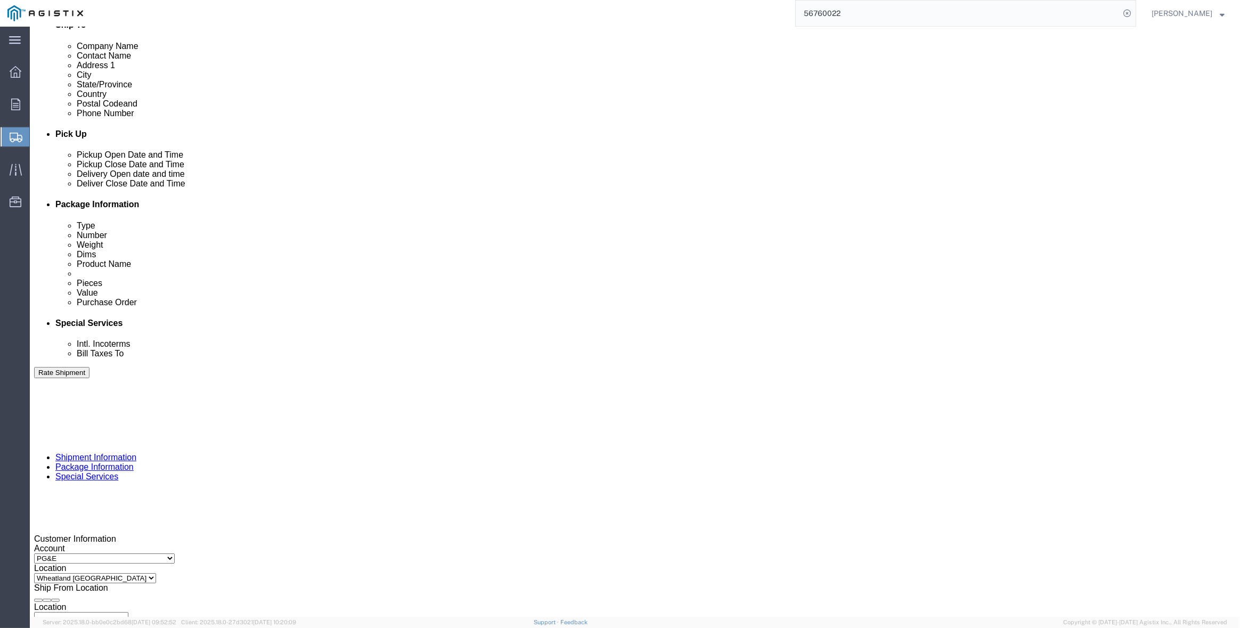
click select "Select 35 Feet 20 Feet 28 Feet 53 Feet 40 Feet 48 Feet"
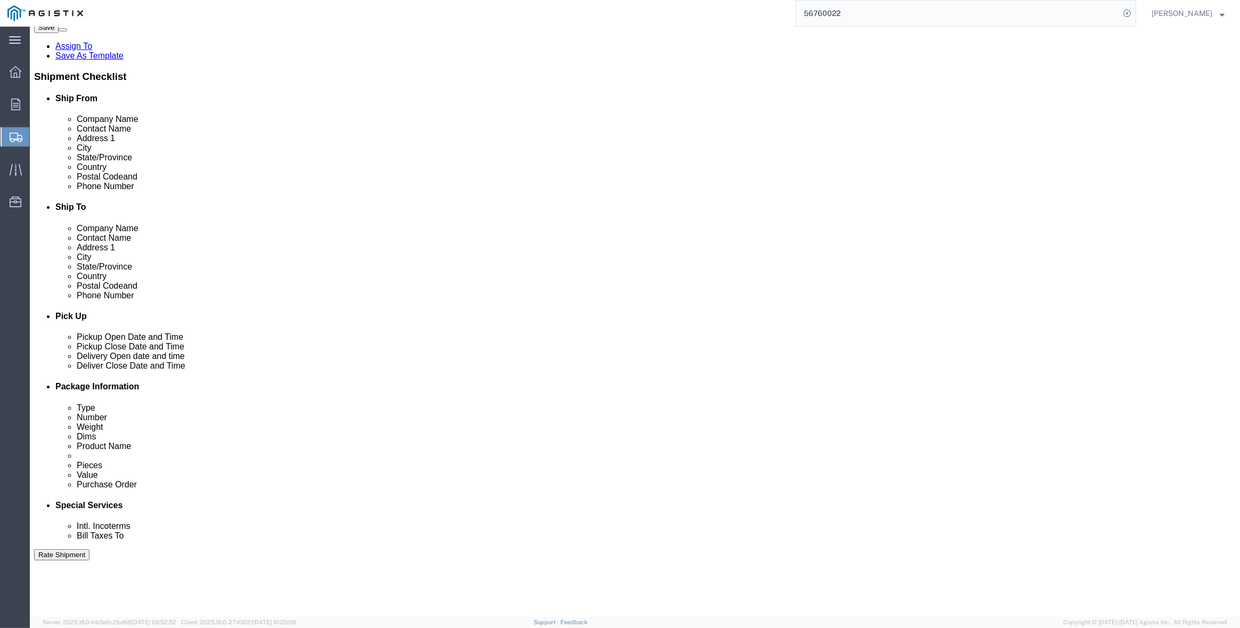
scroll to position [160, 0]
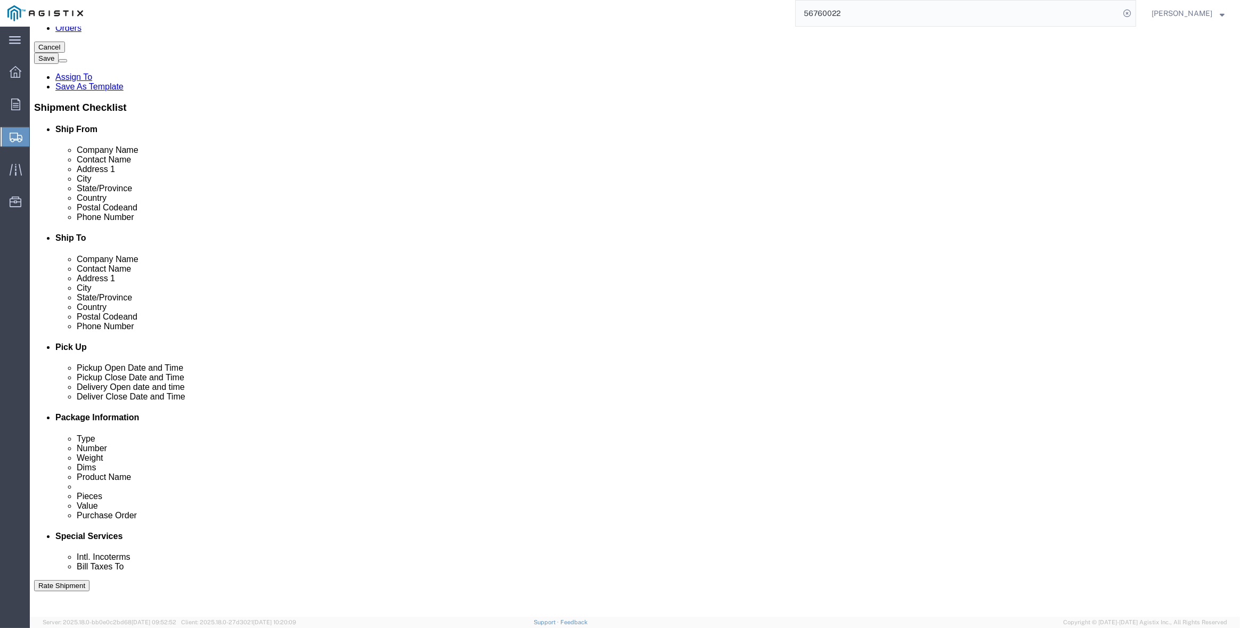
click link "ADDITIONAL INFORMATION"
click input "checkbox"
checkbox input "true"
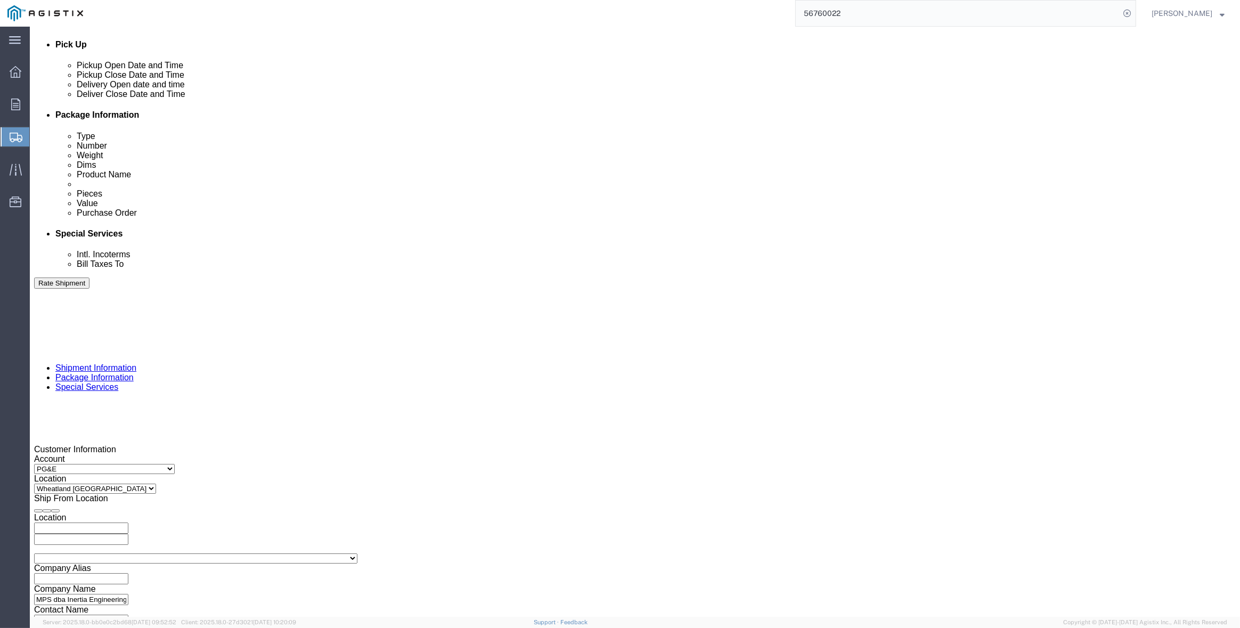
scroll to position [493, 0]
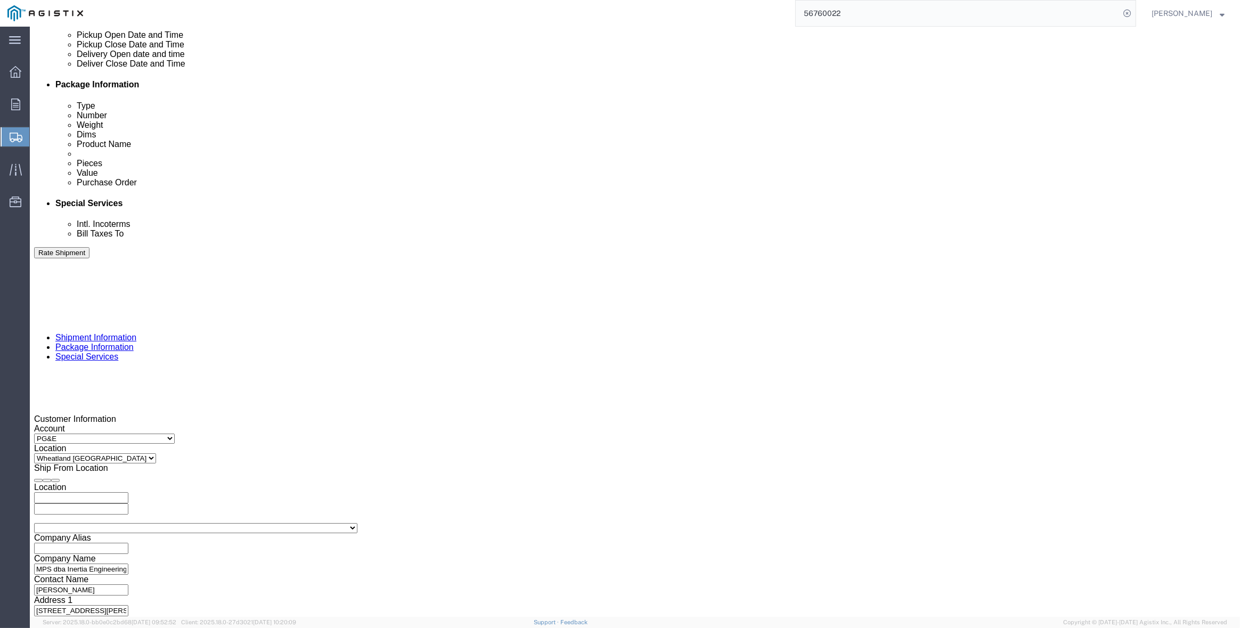
click button "Continue"
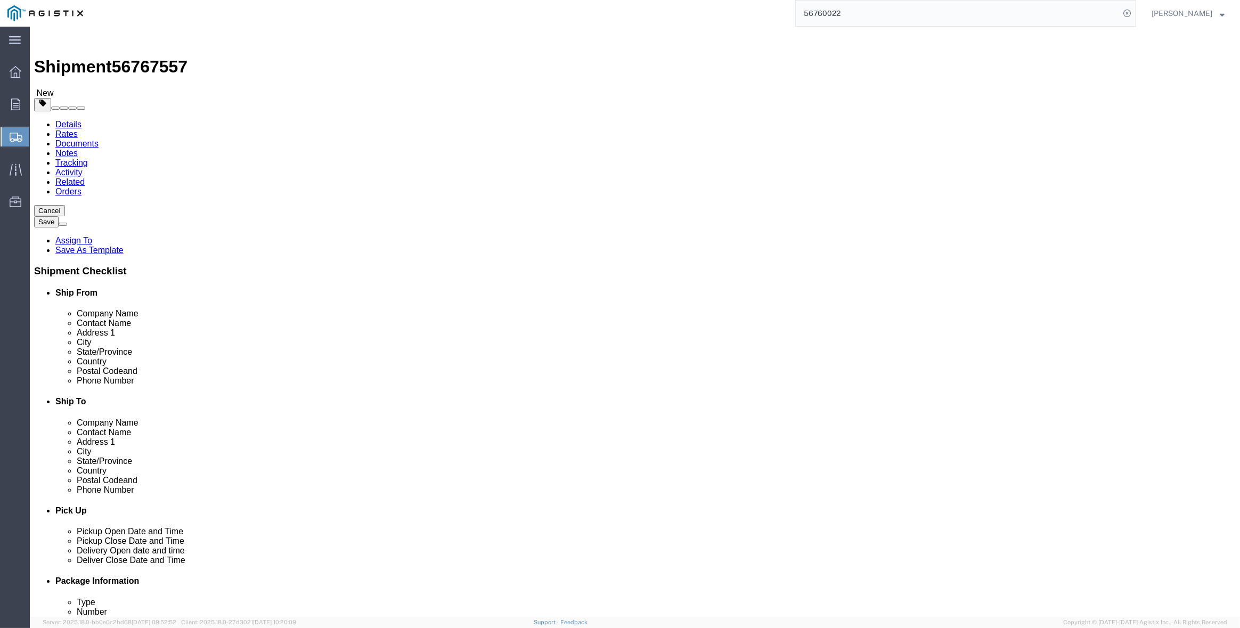
click select "Select Bulk Bundle(s) Cardboard Box(es) Carton(s) Crate(s) Drum(s) (Fiberboard)…"
select select "CRAT"
click select "Select Bulk Bundle(s) Cardboard Box(es) Carton(s) Crate(s) Drum(s) (Fiberboard)…"
click input "1"
type input "16"
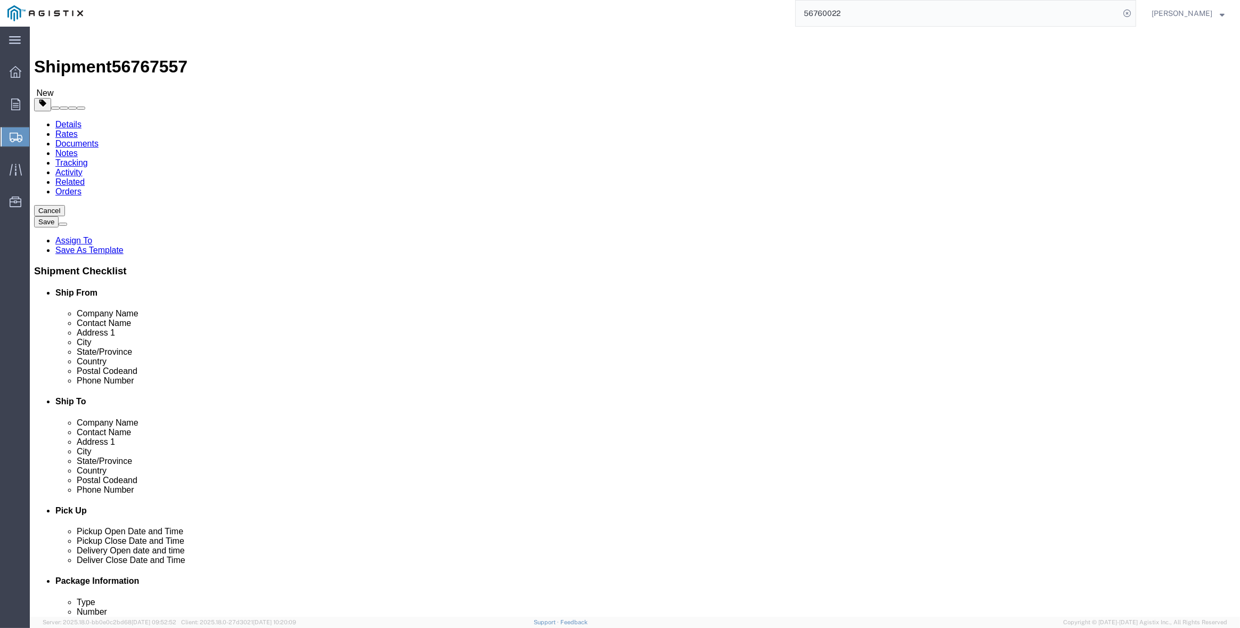
type input "139"
type input "12800"
click span
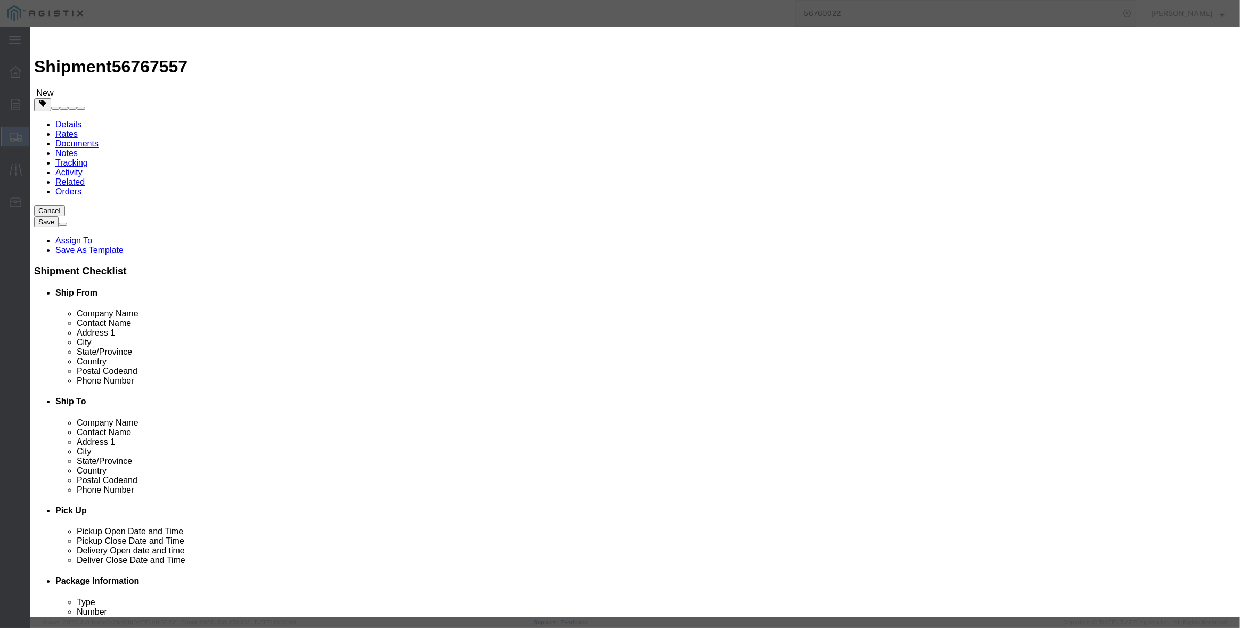
click textarea
paste textarea "L26SLSUG3J21"
type textarea "L26SLSUG3J21"
click select "Select Account Type Activity ID Airline Appointment Number ASN Batch Number Bil…"
select select "PURCHORD"
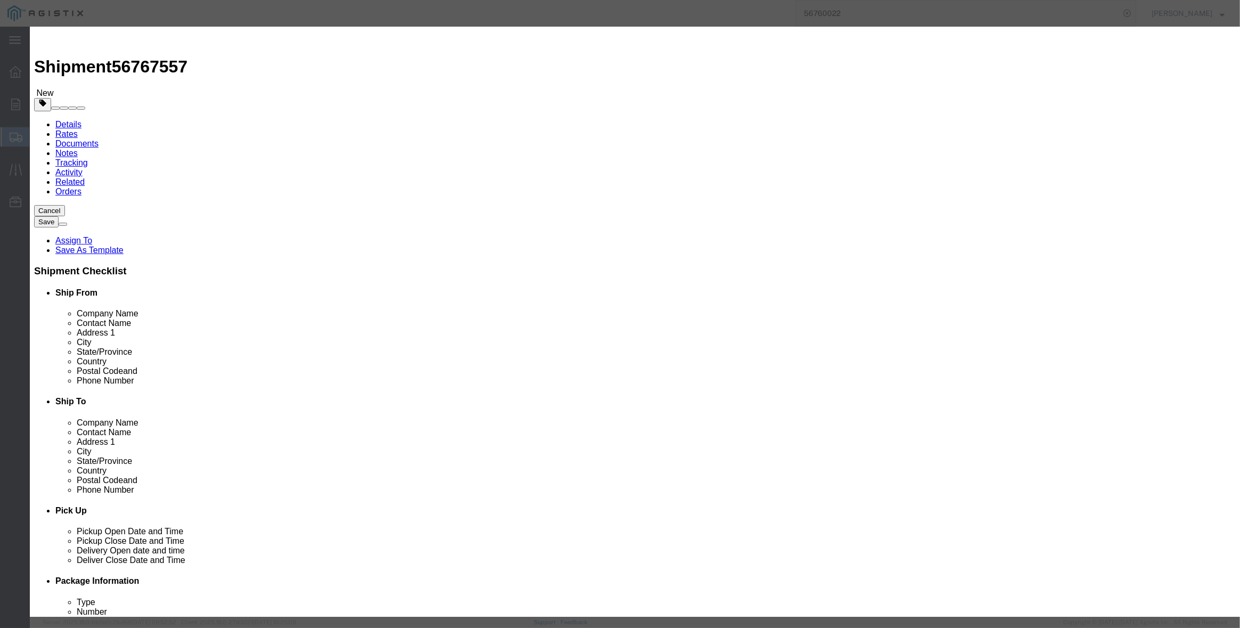
click select "Select Account Type Activity ID Airline Appointment Number ASN Batch Number Bil…"
type input "3501410791"
select select "SALEORDR"
type input "294630"
click input "0"
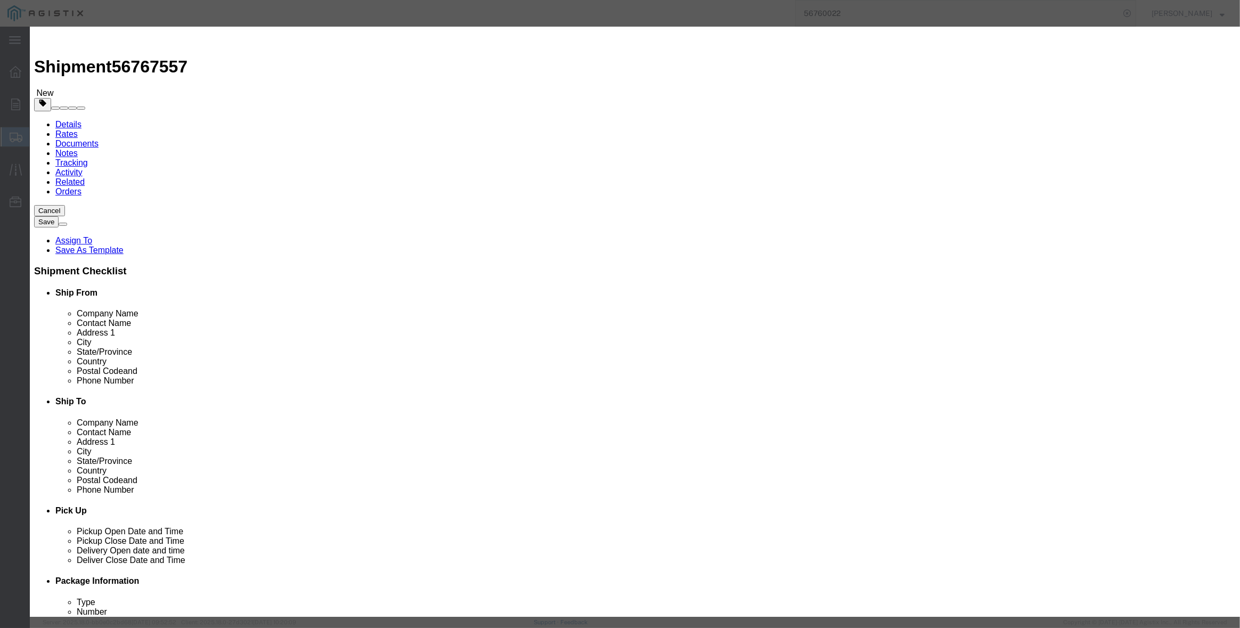
type input "16"
click input "text"
paste input "82,882.40"
type input "82,882.40"
select select "USD"
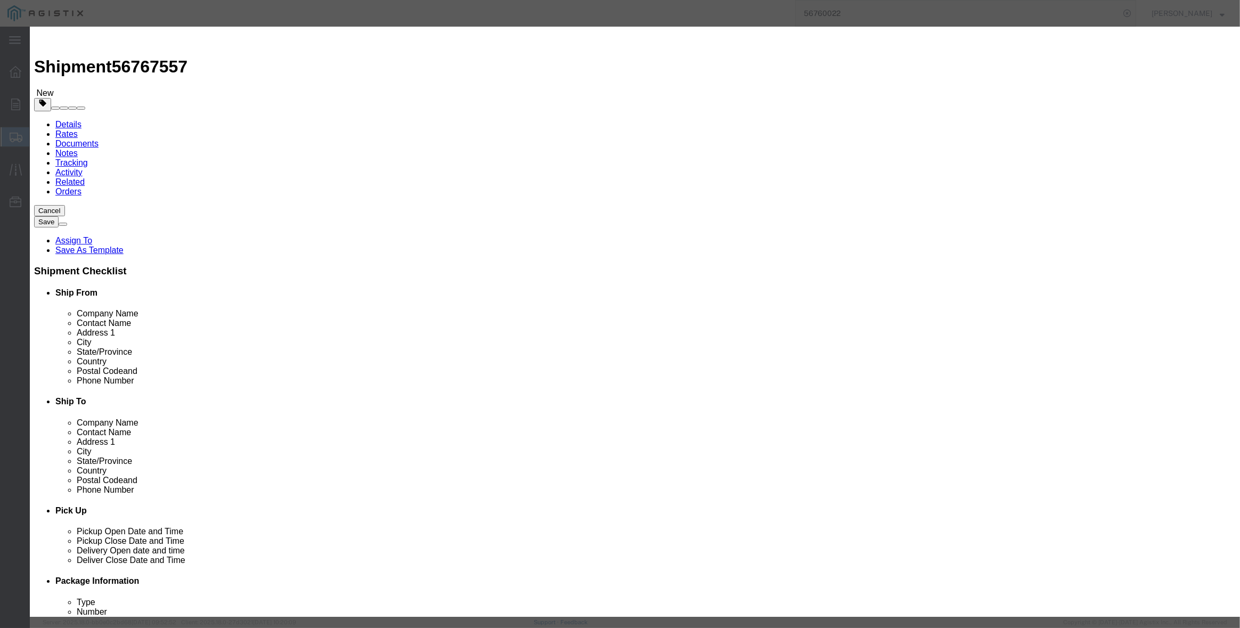
click input "text"
type input "M343960"
click td "Name: SWITCH OVERHEAD 25KV 900A"
select select
type input "79694.56"
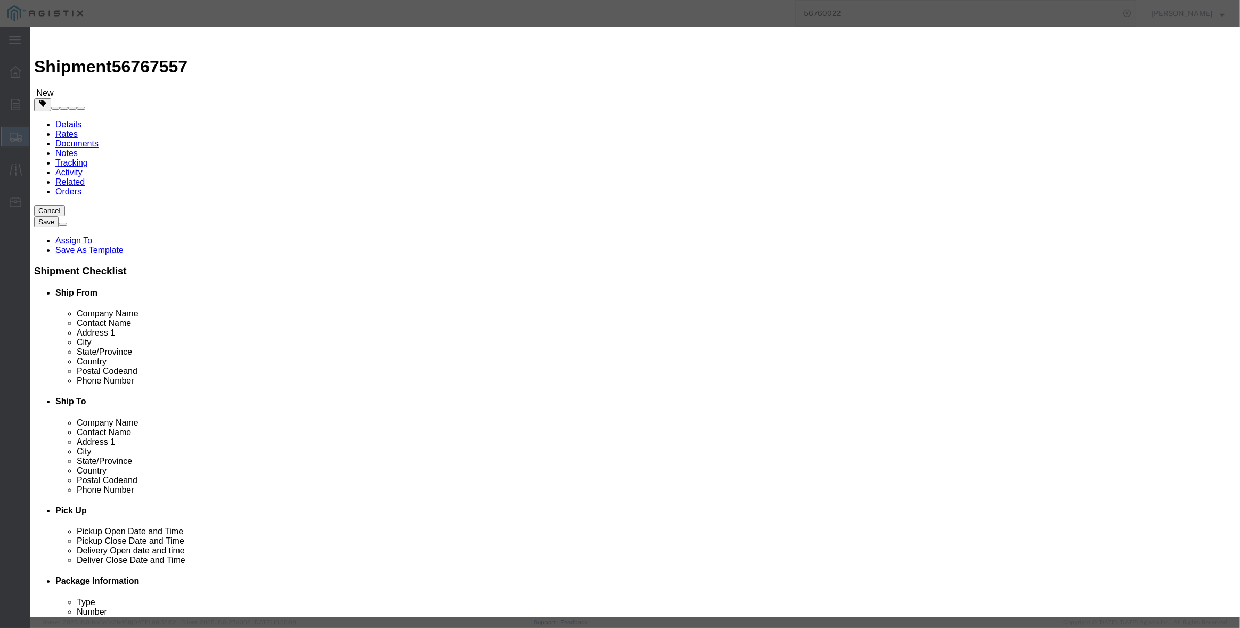
select select
type input "SWITCH OVERHEAD 25KV 900A"
type input "M343960"
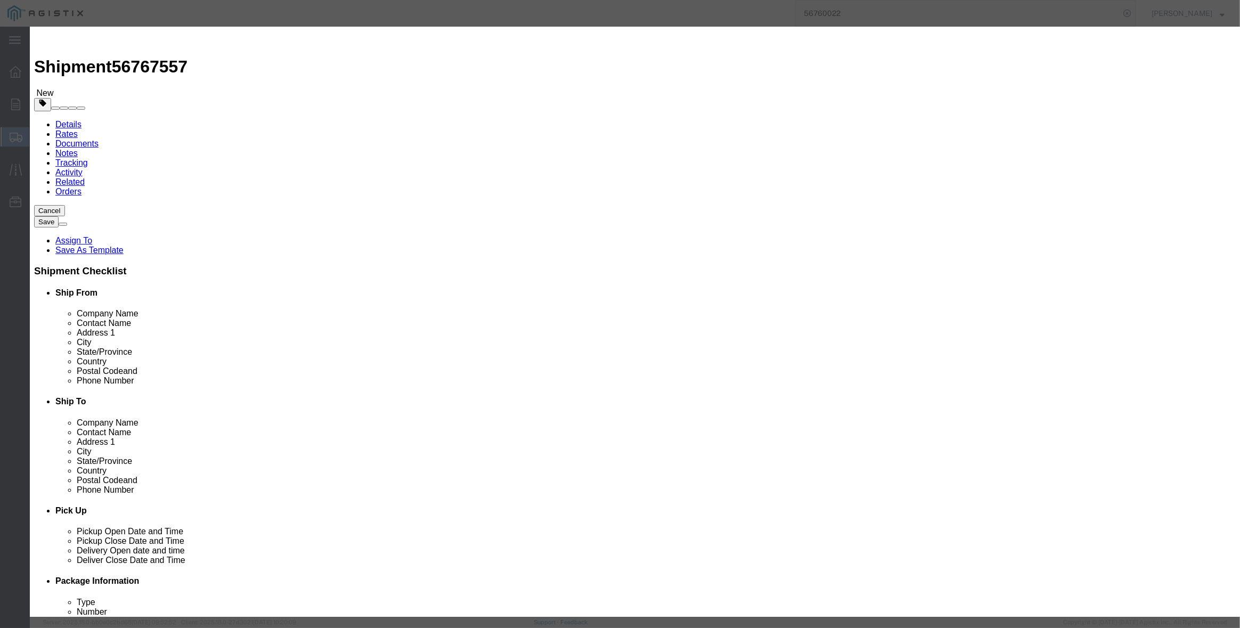
type input "SWITCH OVERHEAD 25KV 900A"
click input "text"
type input "16"
type input "1275112.96"
select select "EA"
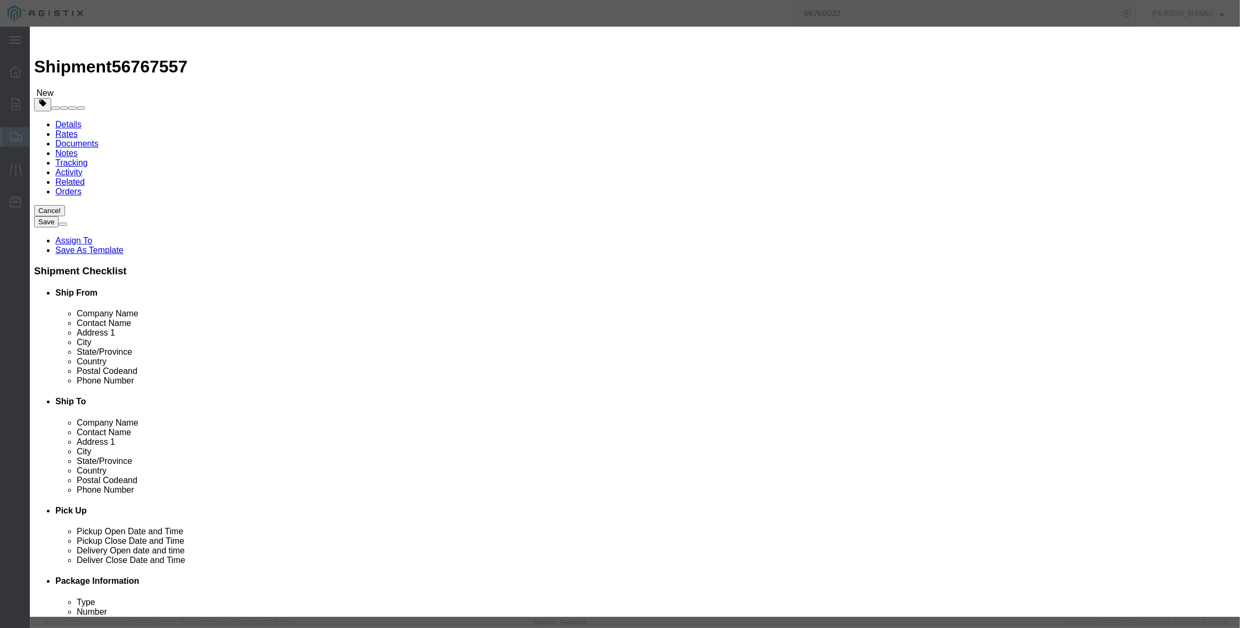
click input "80"
type input "82,882.40"
click select "Select Account Type Activity ID Airline Appointment Number ASN Batch Number Bil…"
select select "PURCHORD"
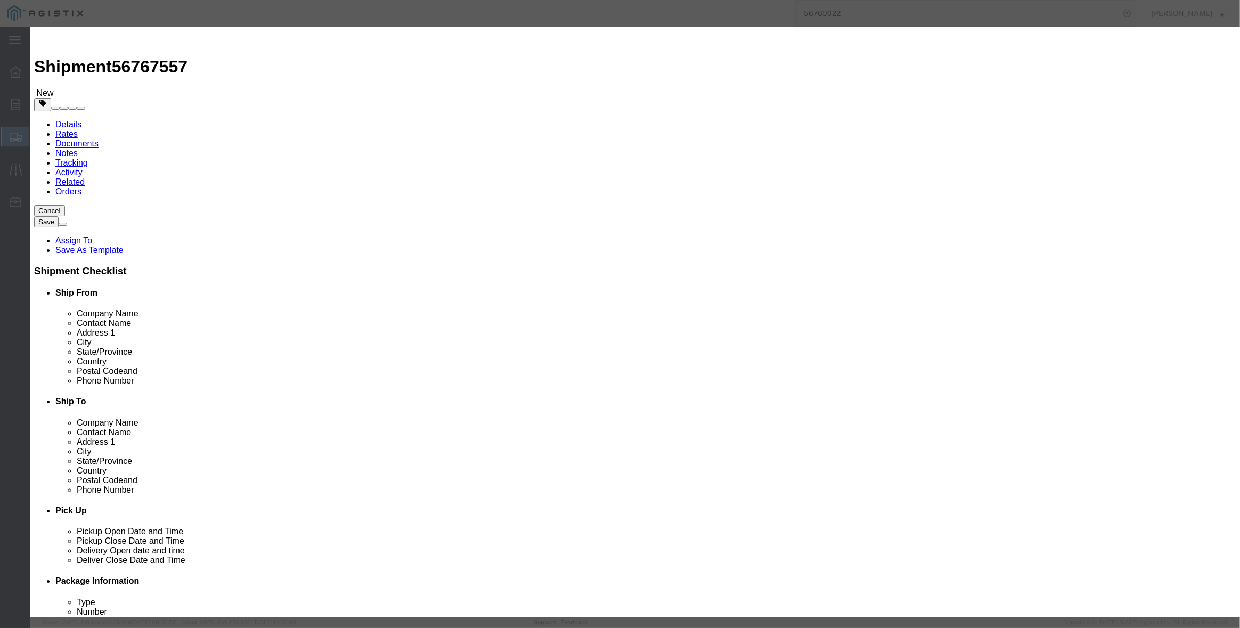
click select "Select Account Type Activity ID Airline Appointment Number ASN Batch Number Bil…"
click input "text"
type input "3501410791"
select select "SALEORDR"
type input "294630"
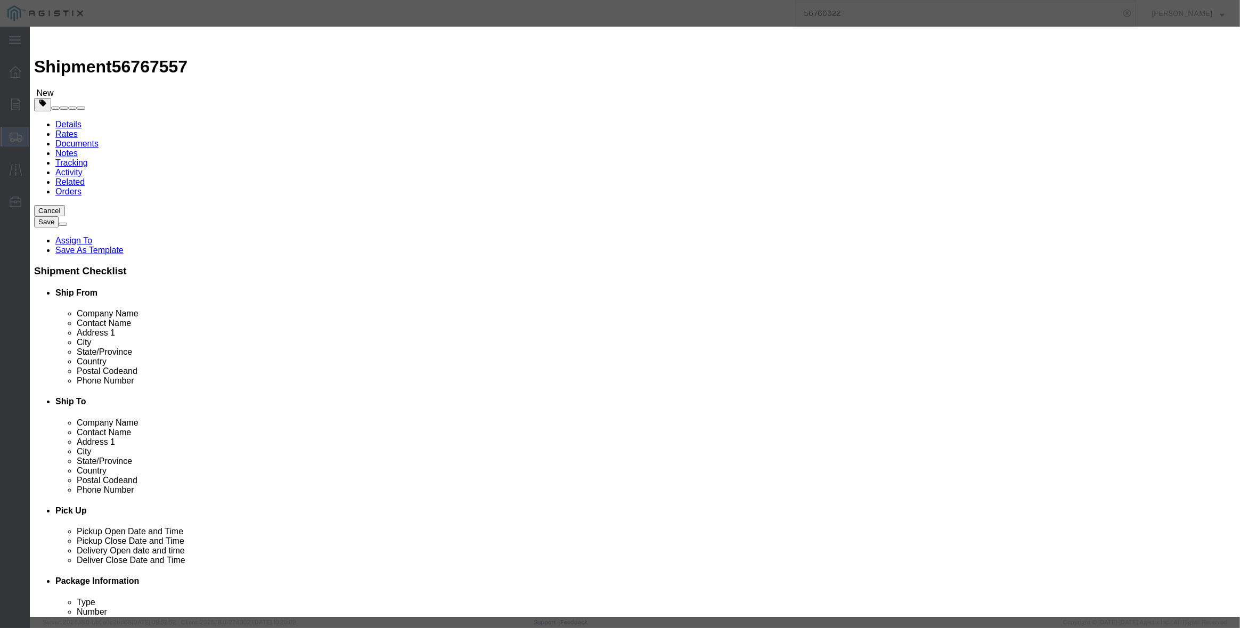
click button "Save & Close"
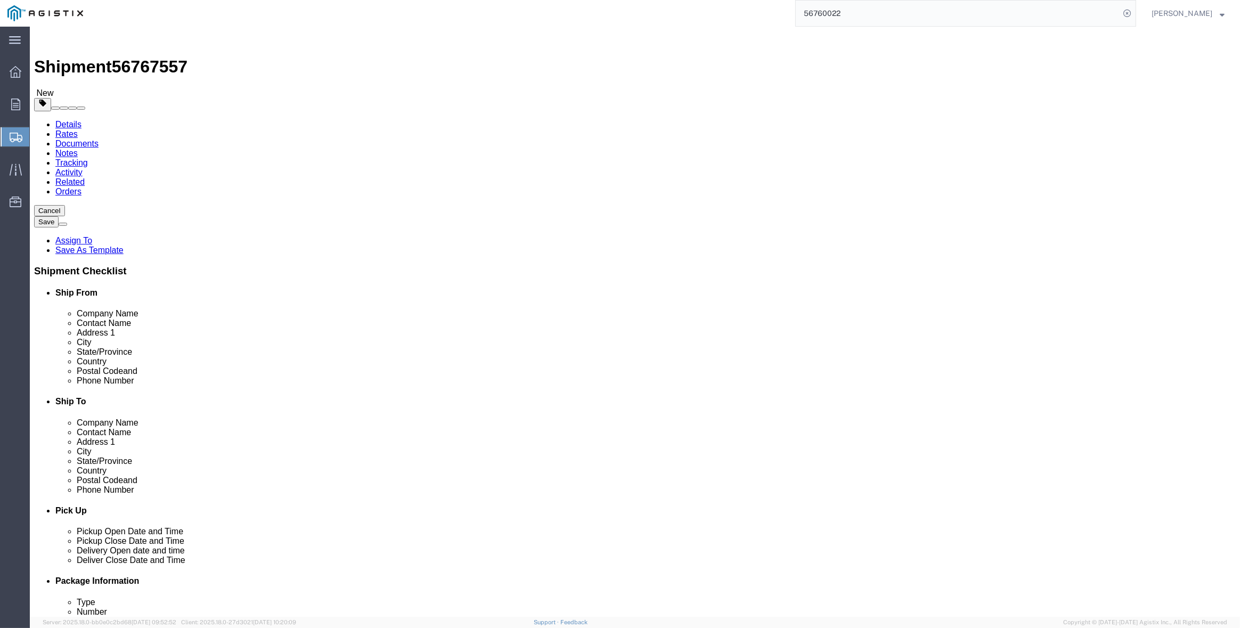
click button "Previous"
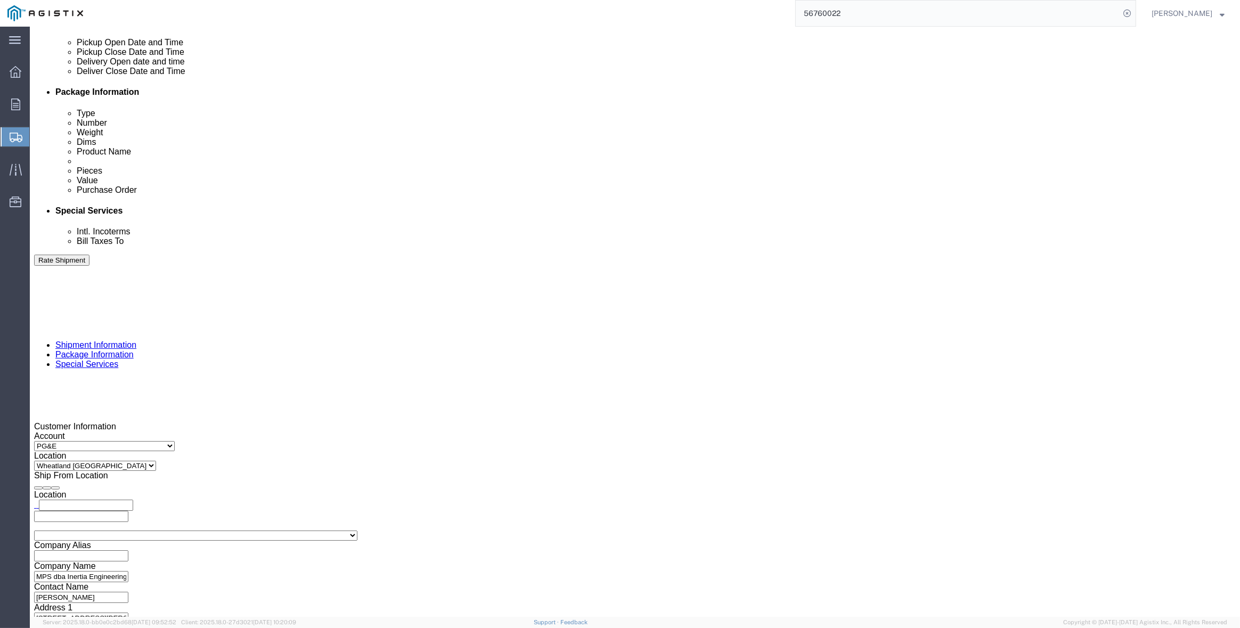
scroll to position [493, 0]
click button "Continue"
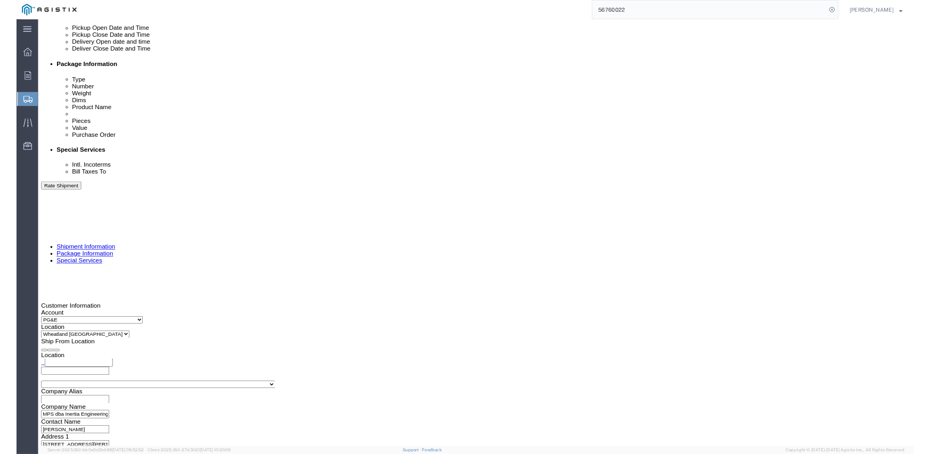
scroll to position [0, 0]
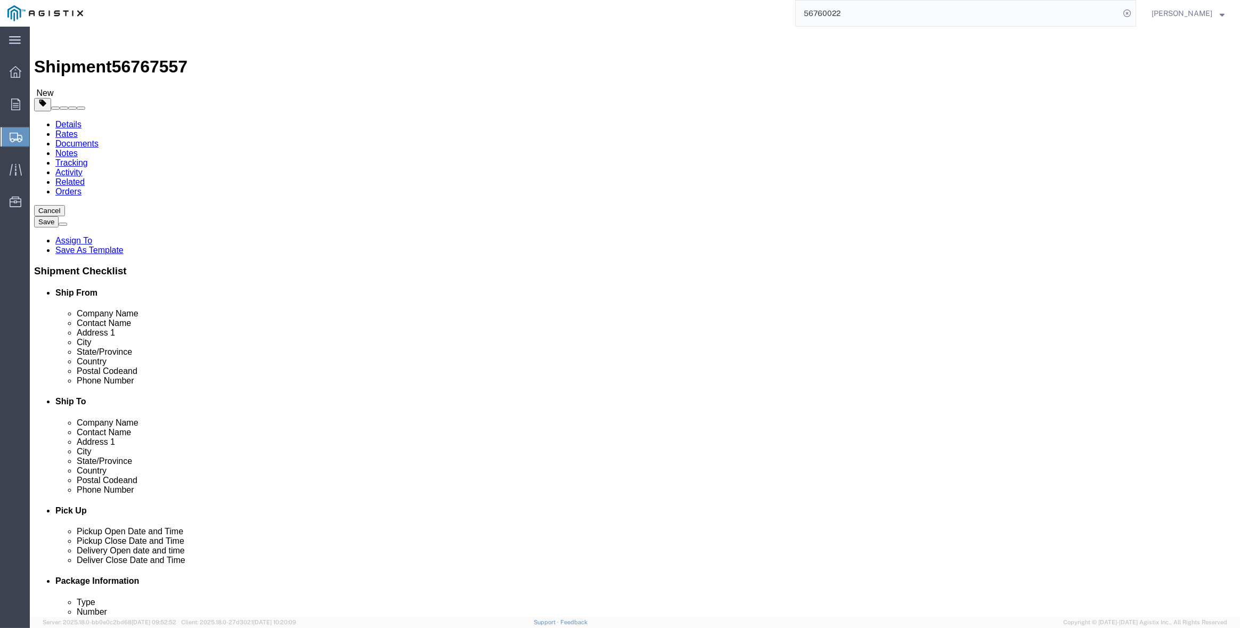
click button "Continue"
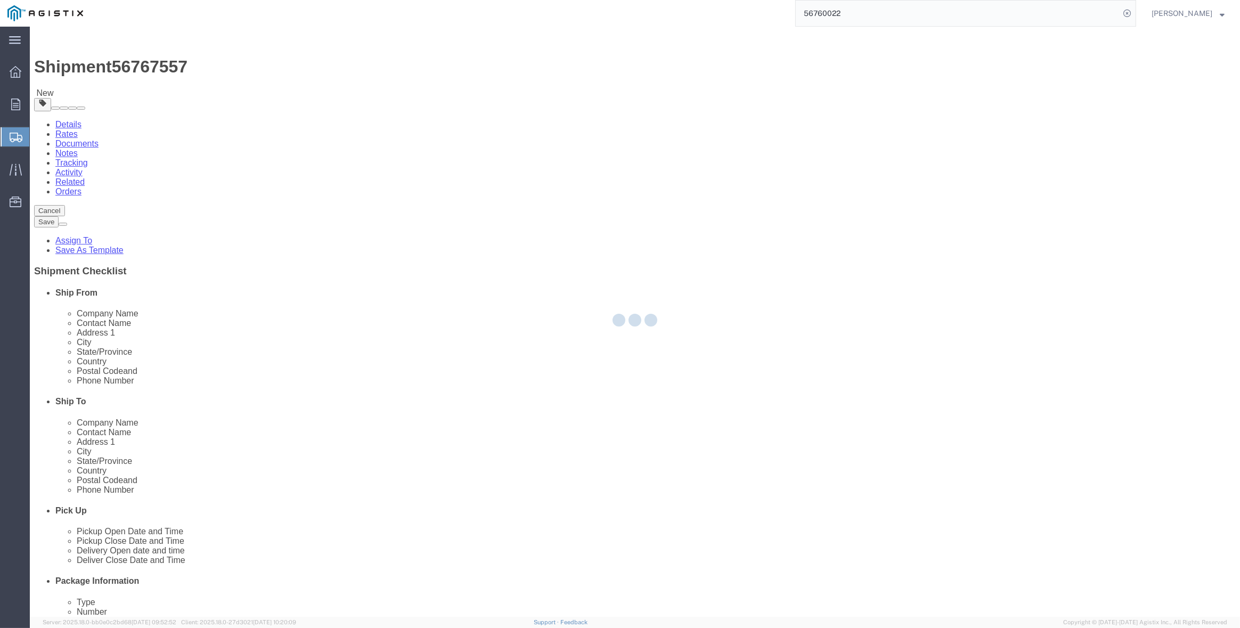
select select
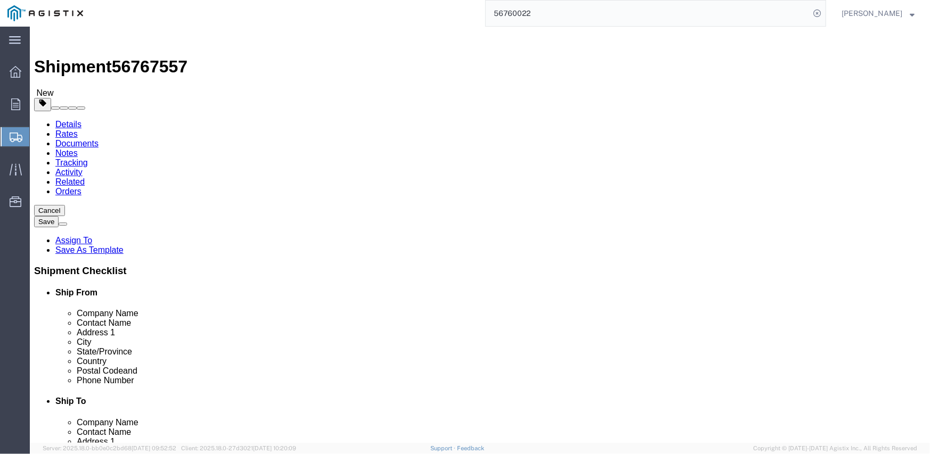
click button "Previous"
click input "139"
click input "text"
type input "47"
type input "48"
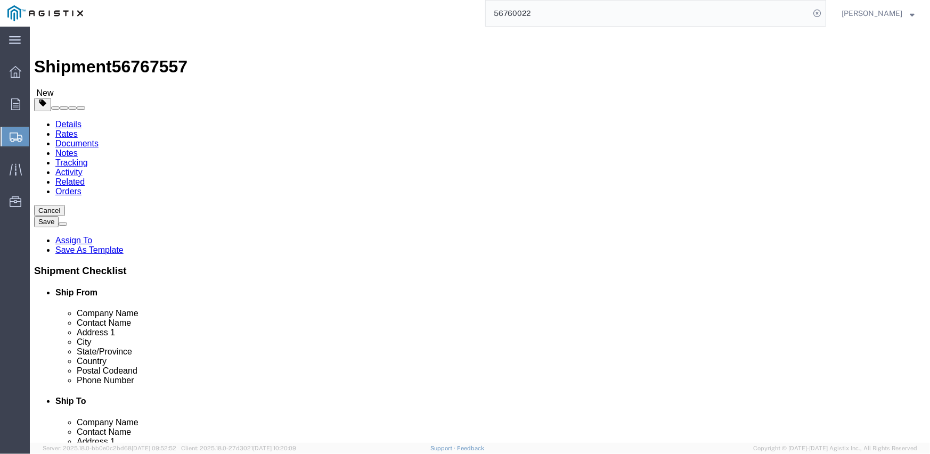
click div "16 x Crate(s) Package Type Select Bulk Bundle(s) Cardboard Box(es) Carton(s) Cr…"
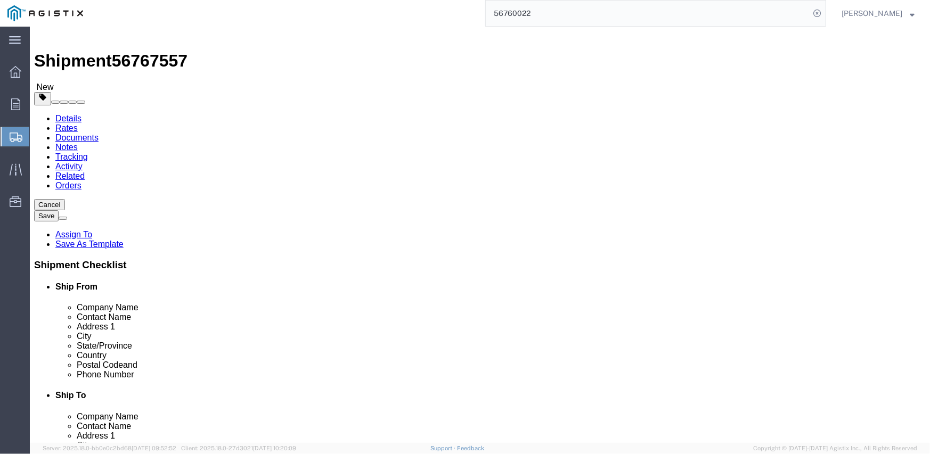
scroll to position [48, 0]
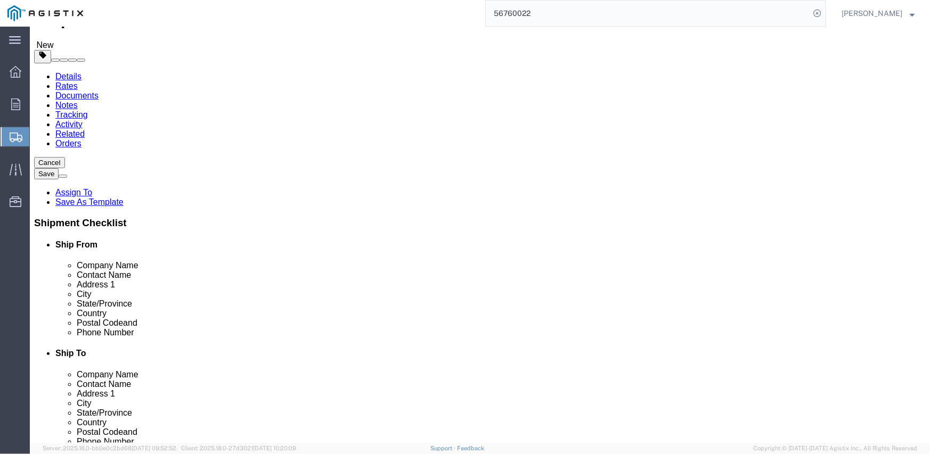
click button "Continue"
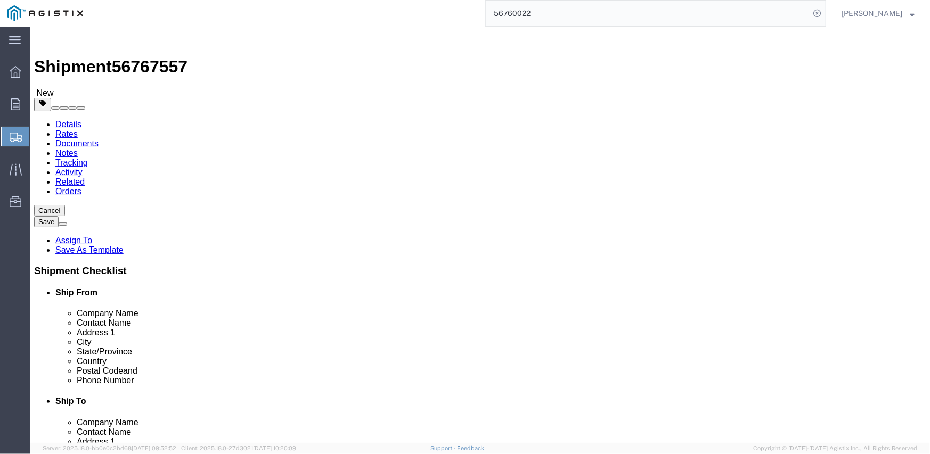
click button "Rate Shipment"
